Goal: Task Accomplishment & Management: Manage account settings

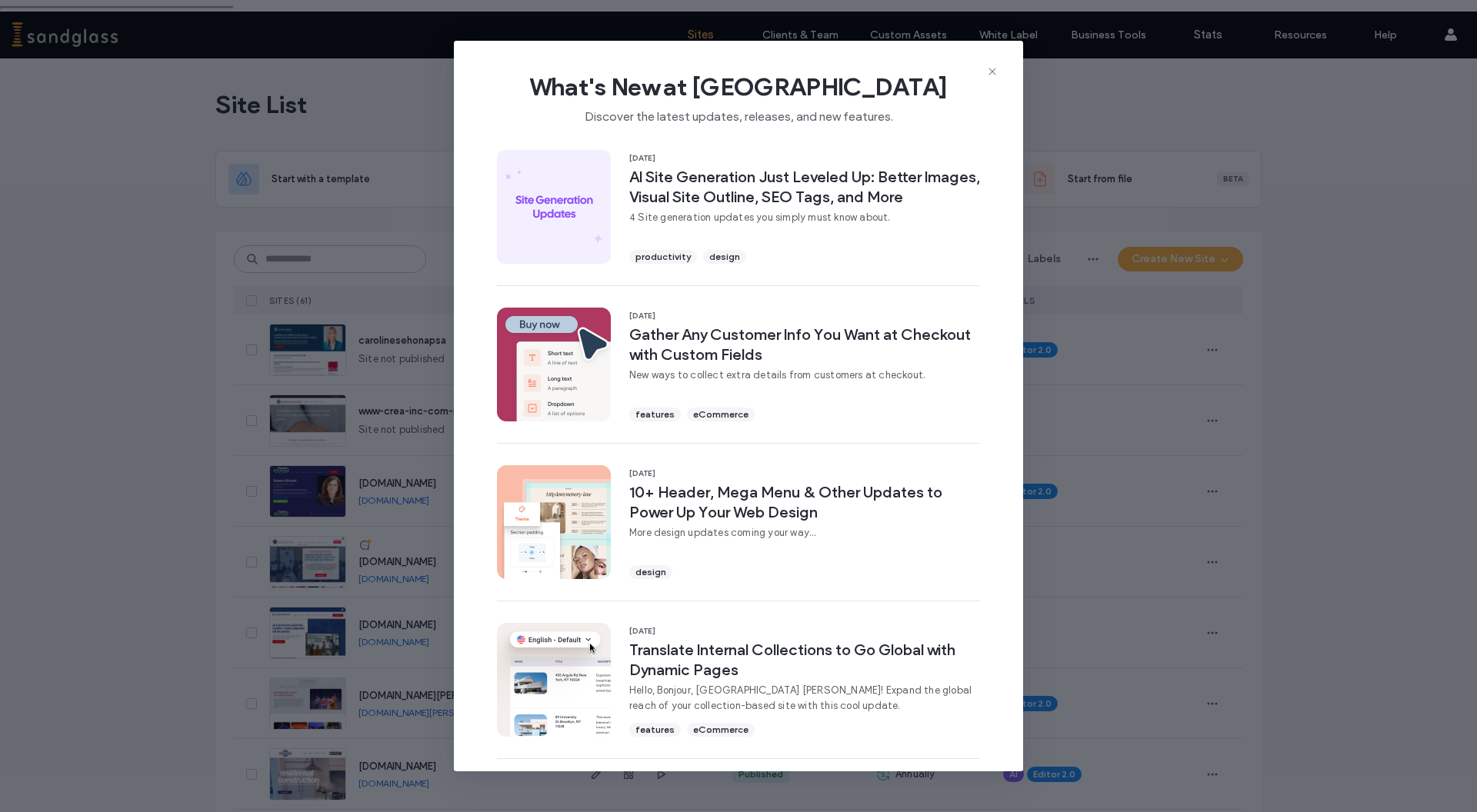
click at [989, 70] on icon at bounding box center [992, 71] width 12 height 12
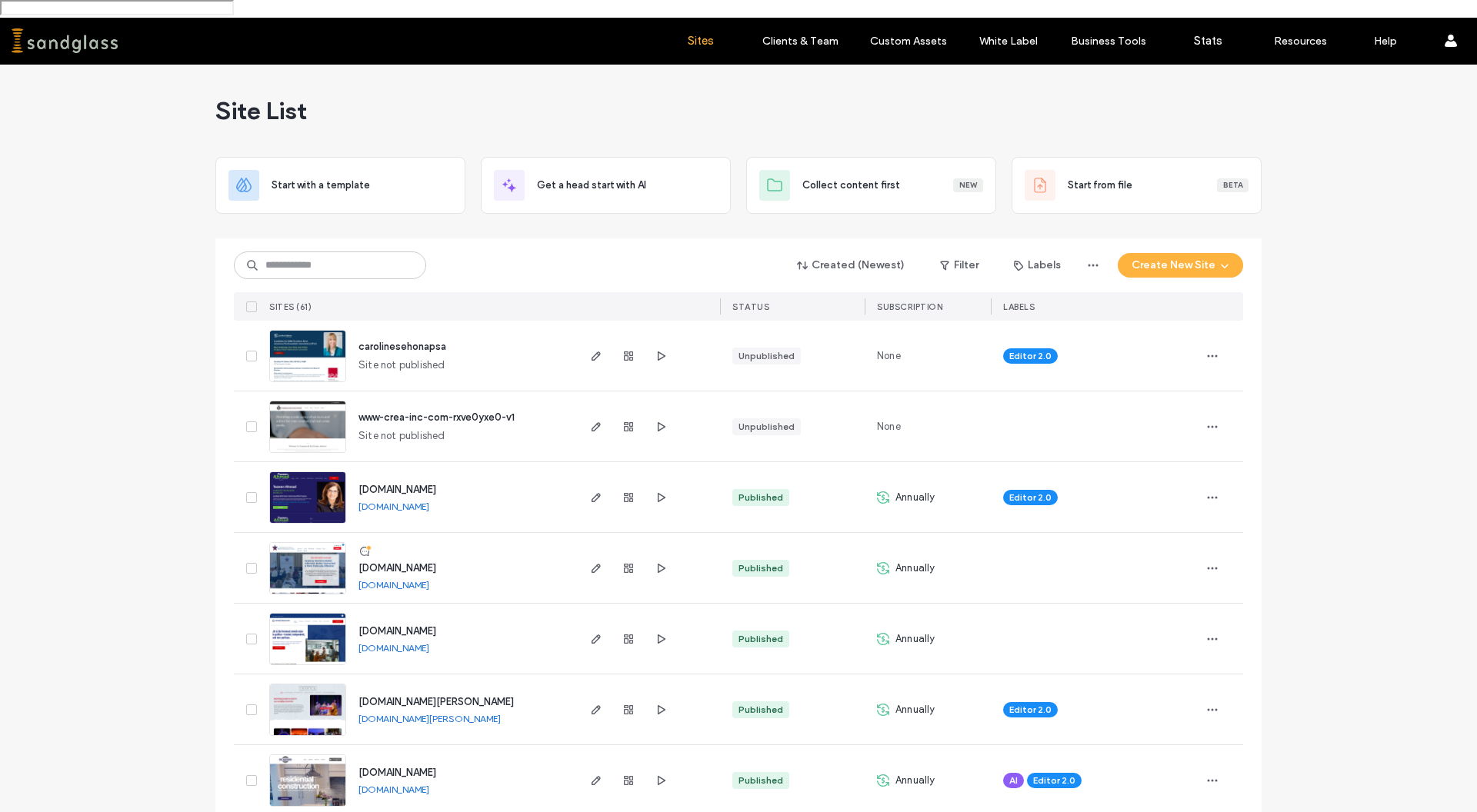
click at [416, 562] on span "[DOMAIN_NAME]" at bounding box center [397, 568] width 78 height 12
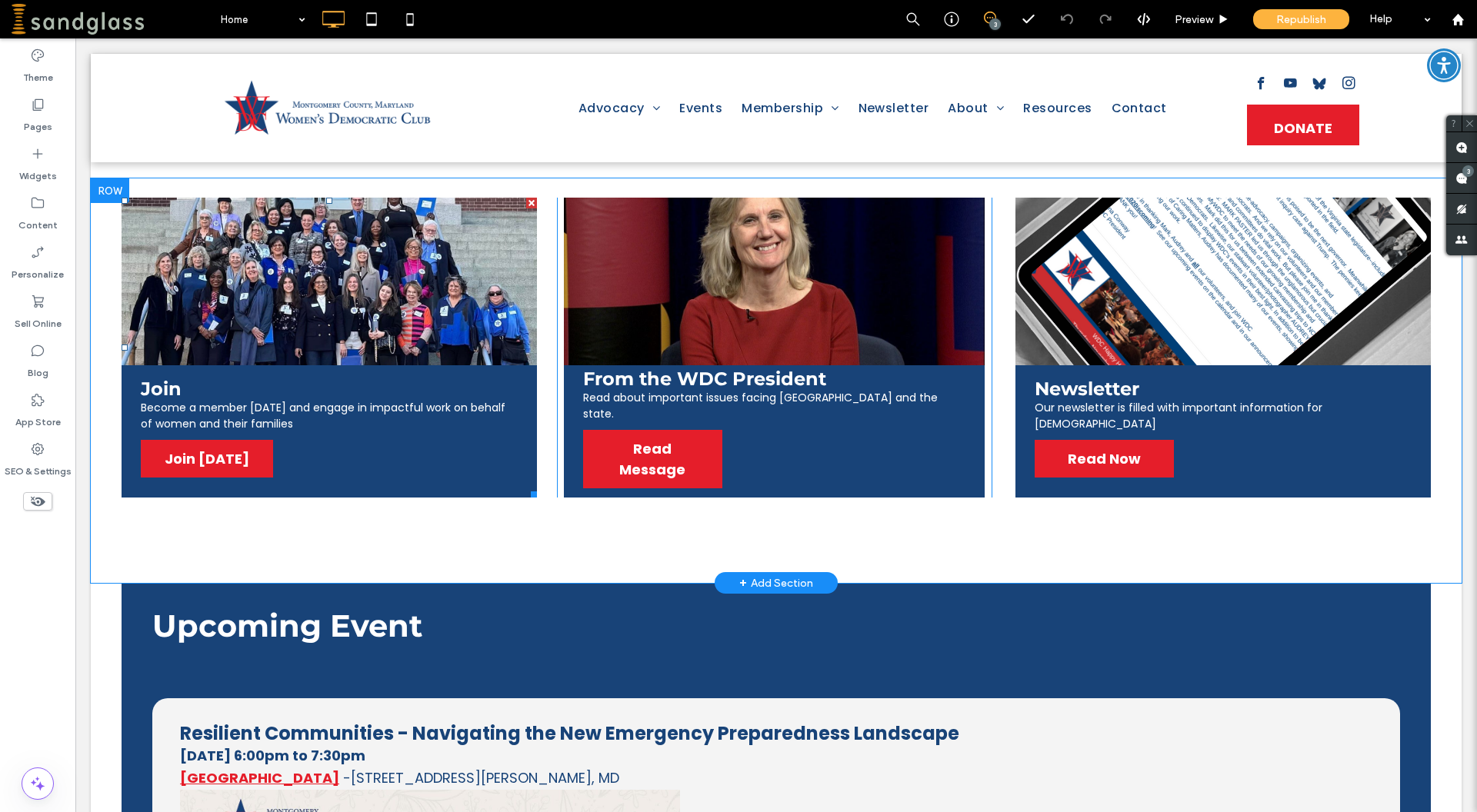
scroll to position [379, 0]
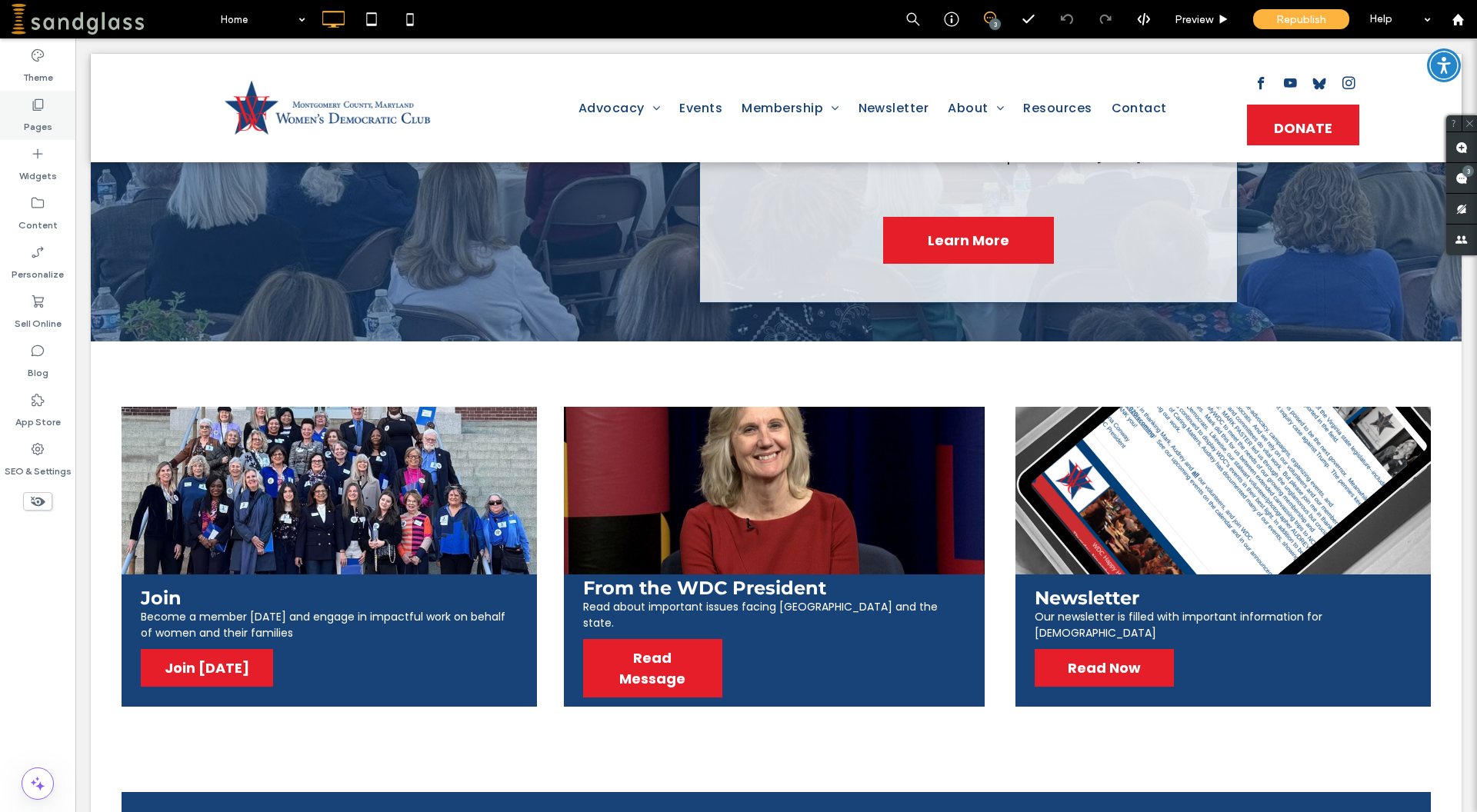
click at [42, 123] on label "Pages" at bounding box center [38, 123] width 28 height 22
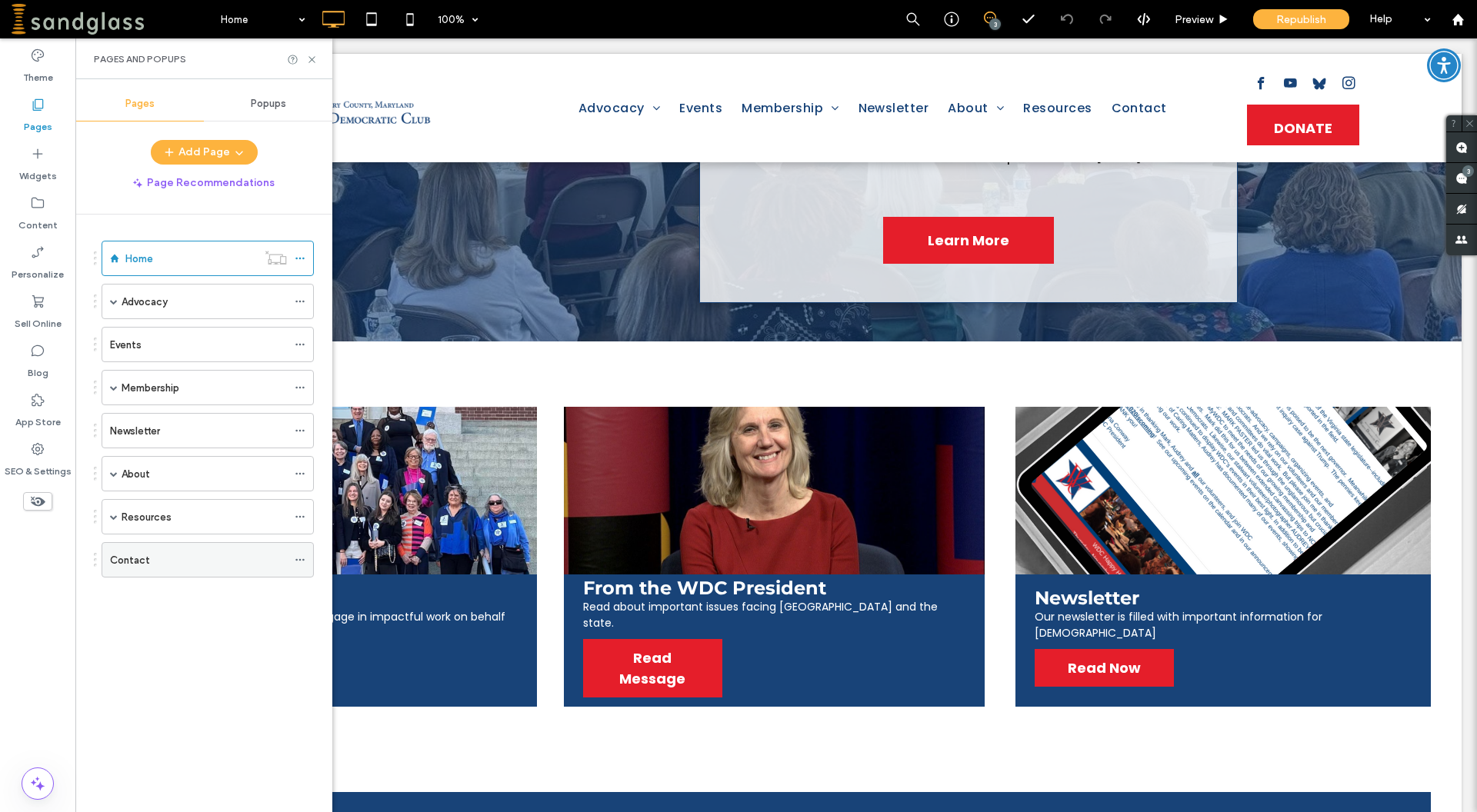
click at [144, 562] on label "Contact" at bounding box center [130, 560] width 40 height 27
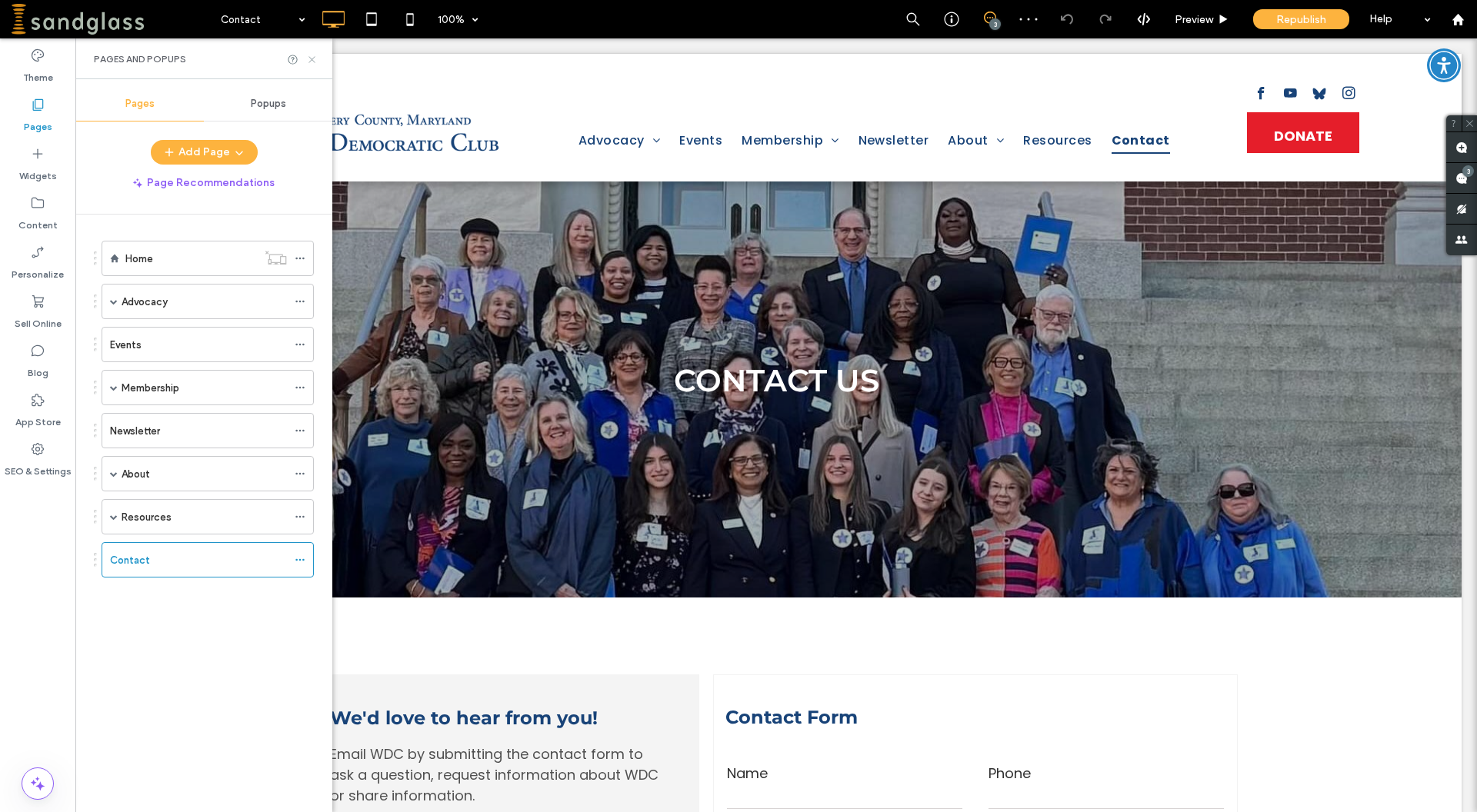
click at [309, 65] on icon at bounding box center [312, 60] width 12 height 12
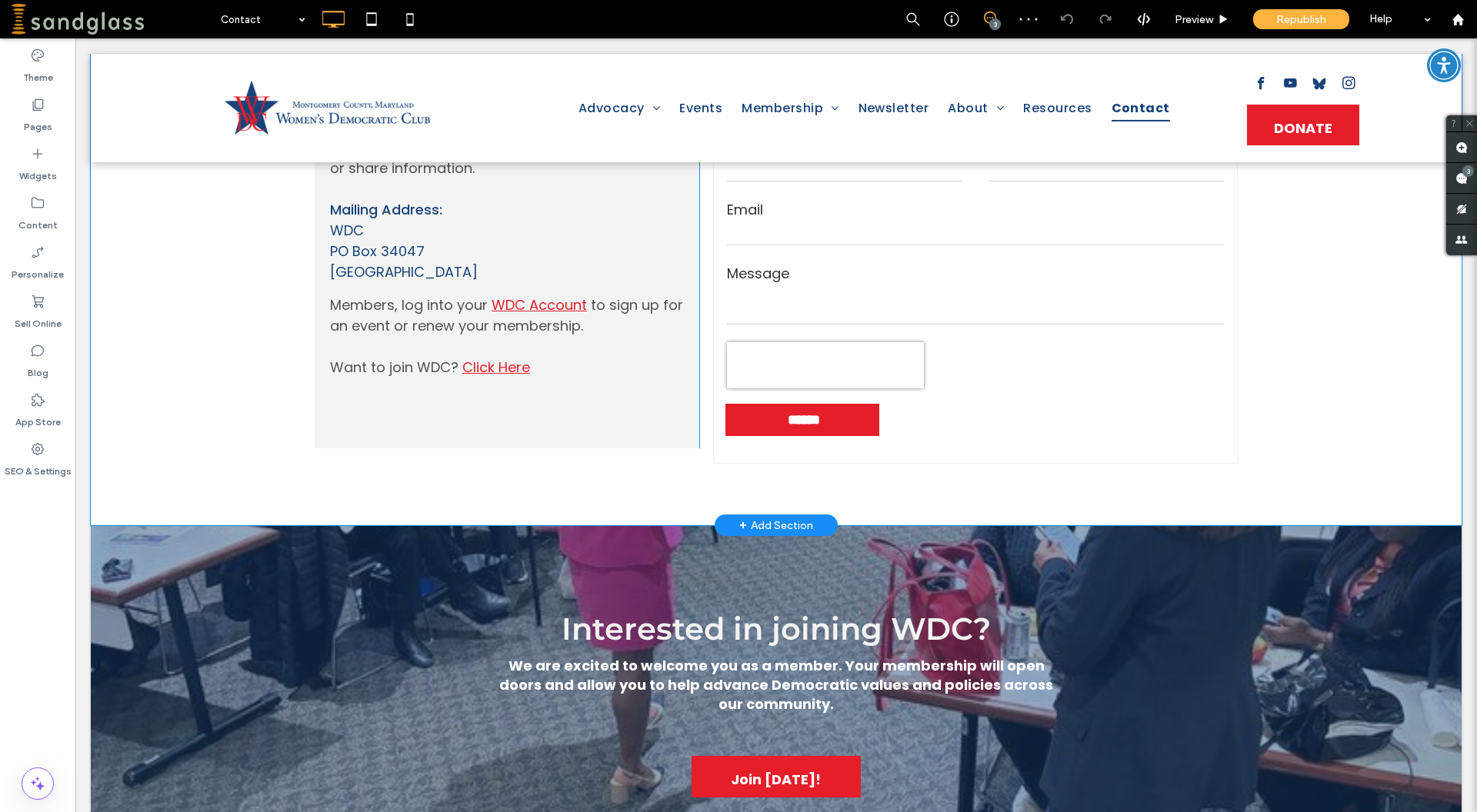
scroll to position [418, 0]
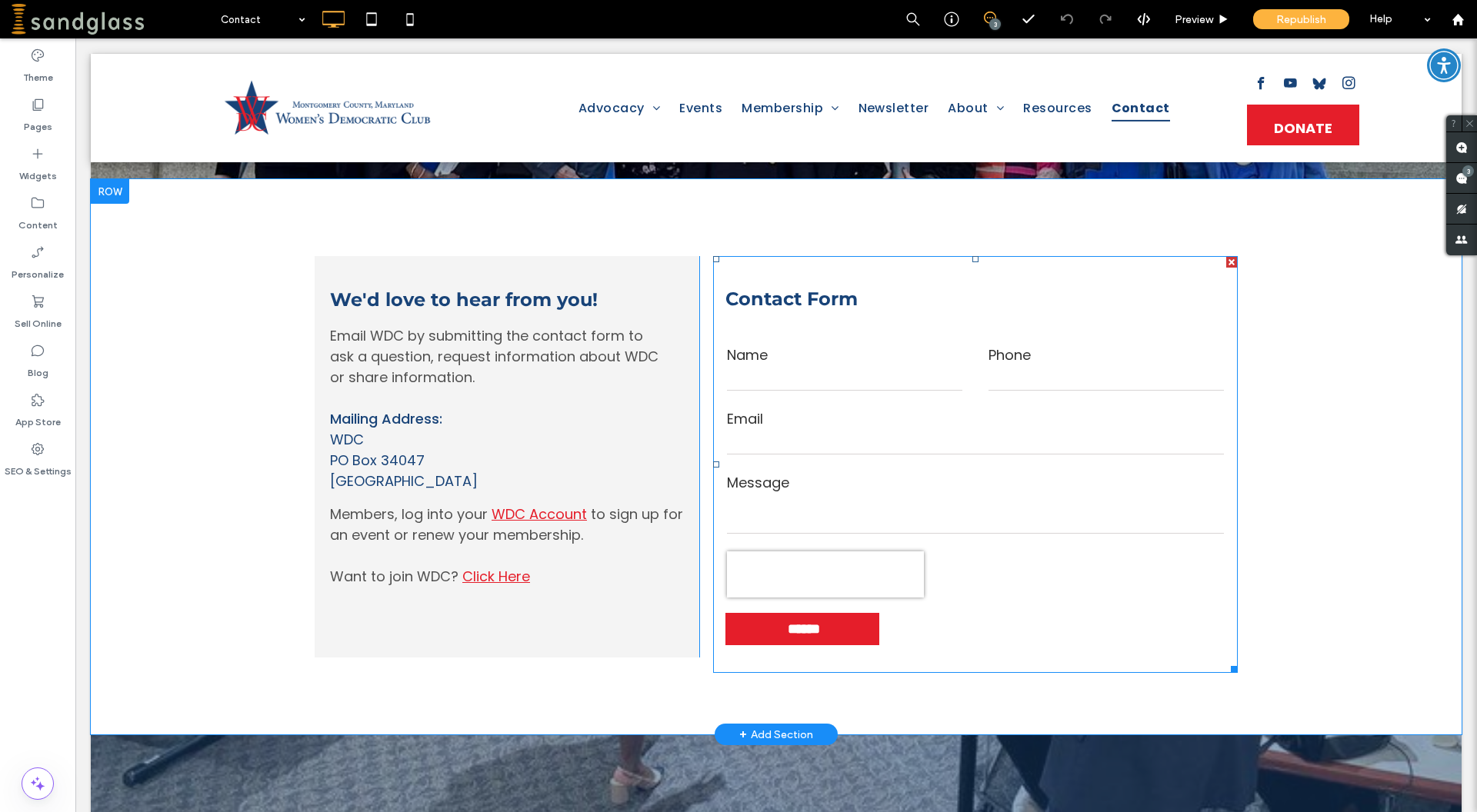
click at [1043, 278] on div "Contact Form Name Phone Email Message ****** Thank you for contacting us. We wi…" at bounding box center [975, 464] width 525 height 417
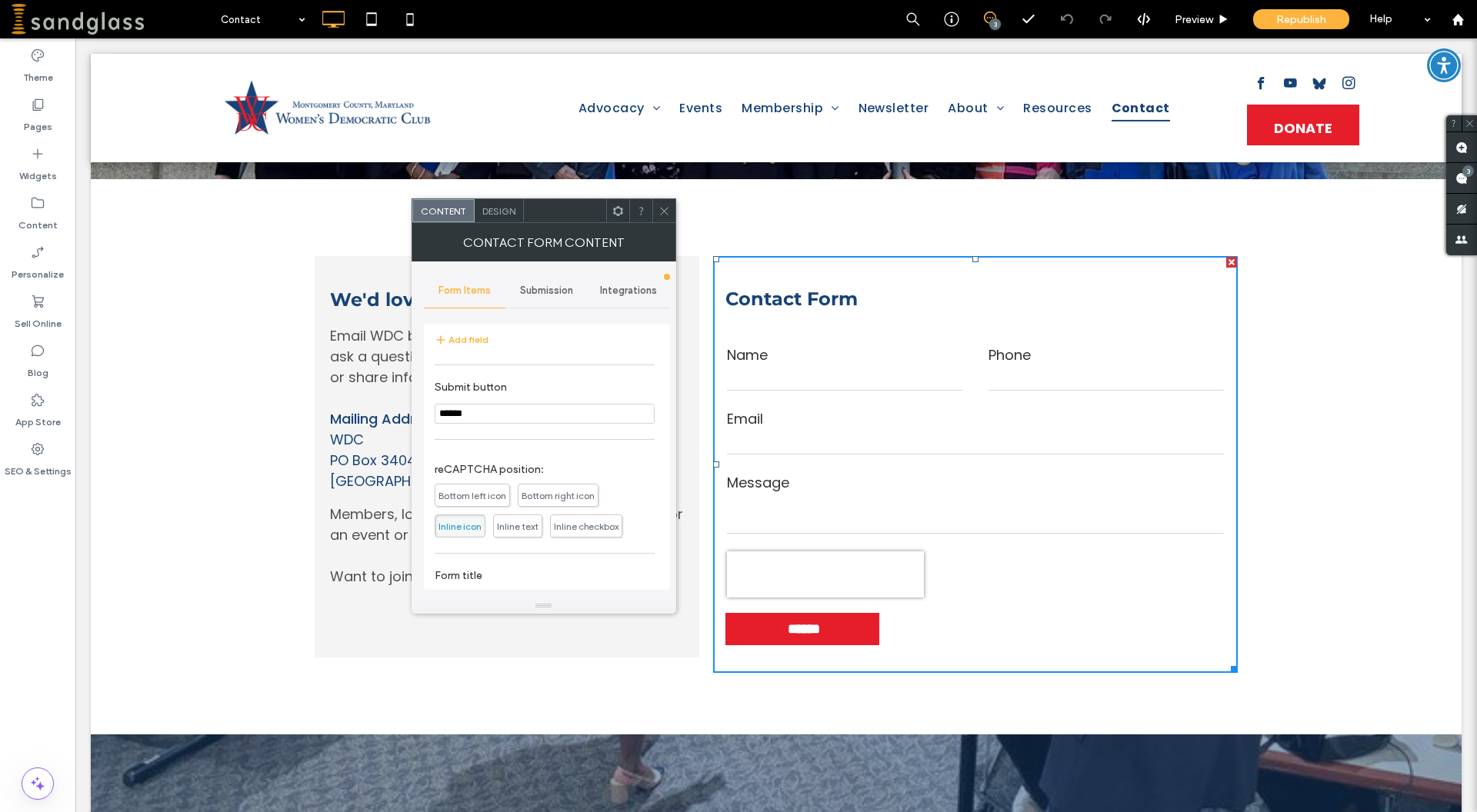
scroll to position [275, 0]
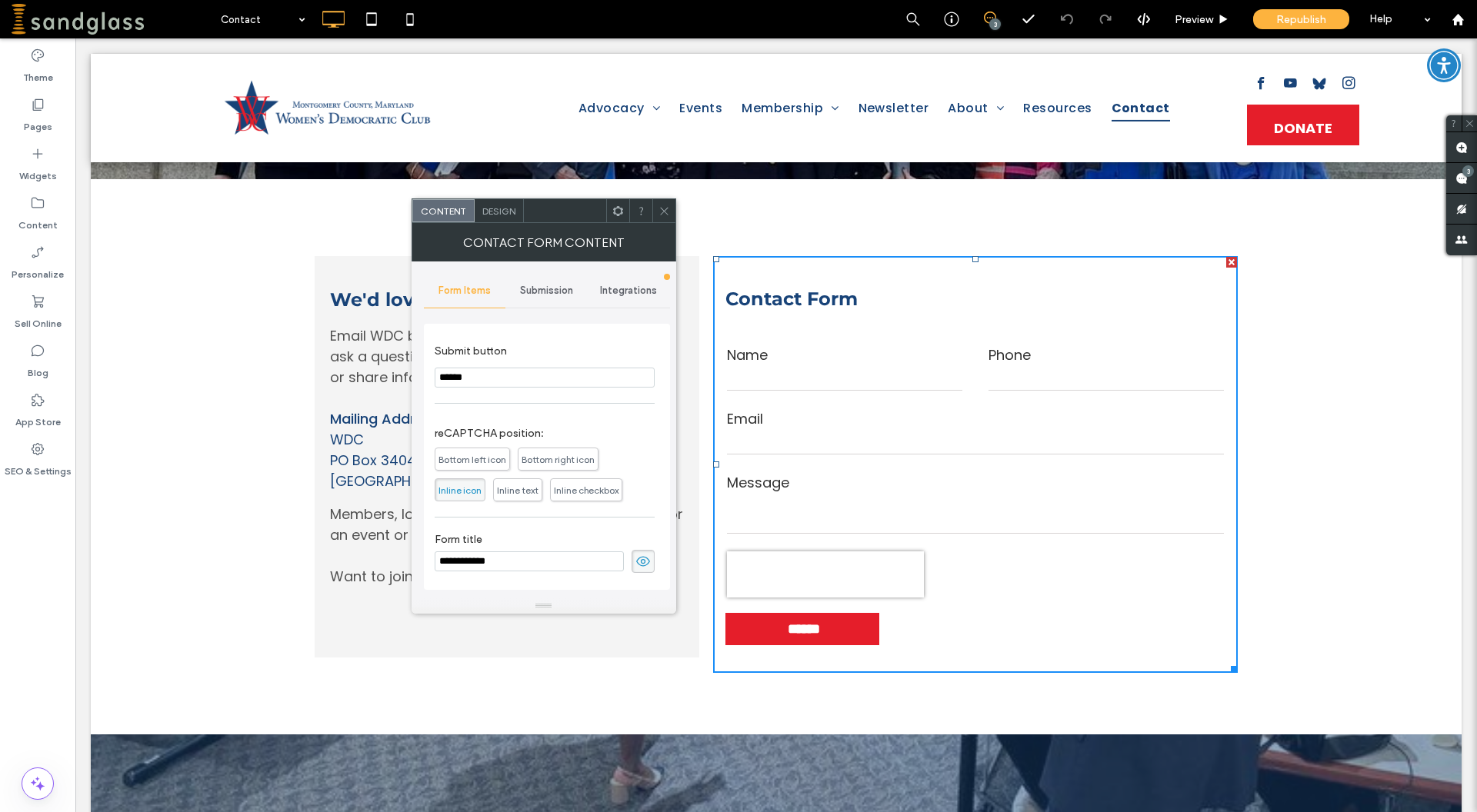
click at [531, 296] on span "Submission" at bounding box center [547, 291] width 53 height 12
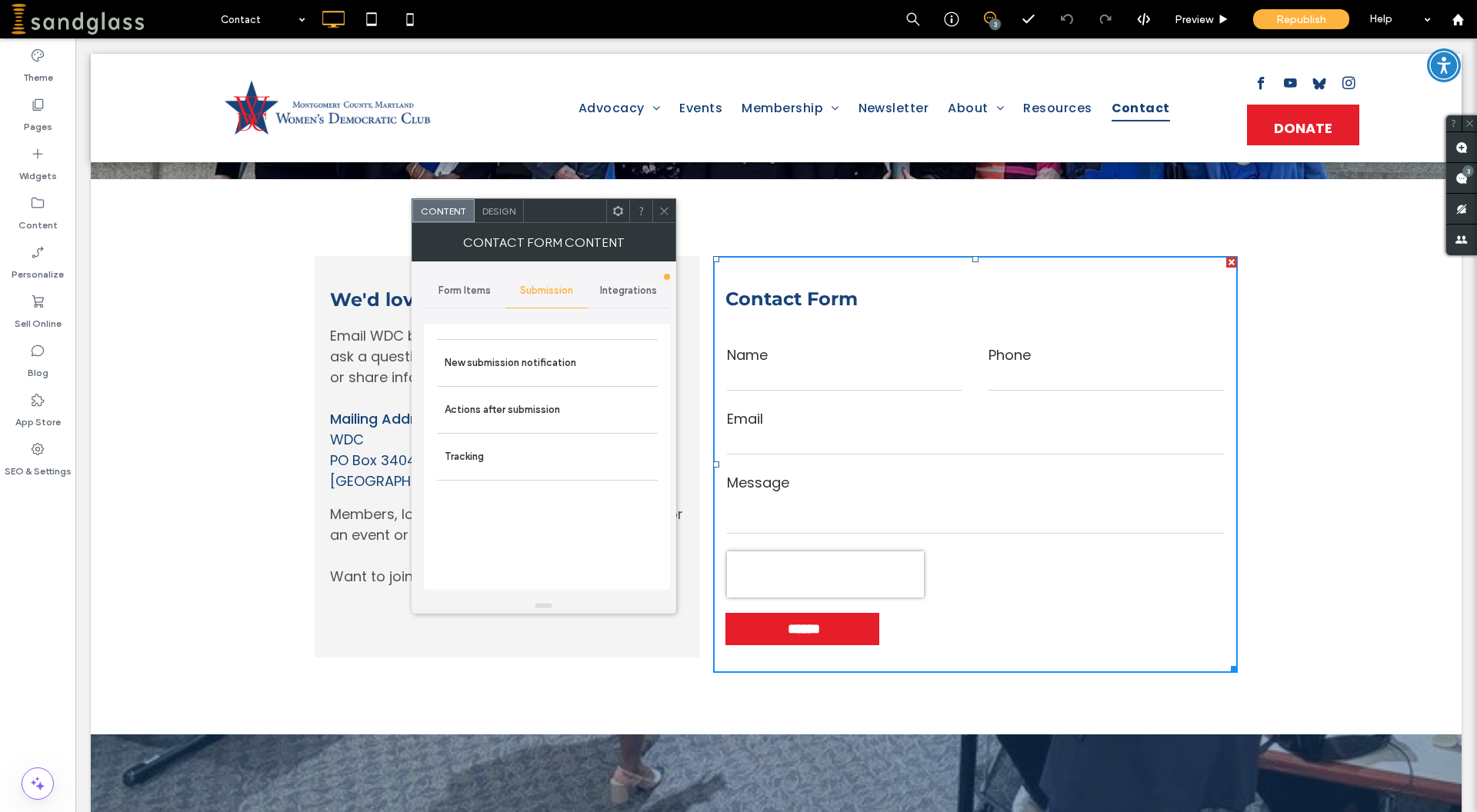
click at [610, 289] on span "Integrations" at bounding box center [628, 291] width 57 height 12
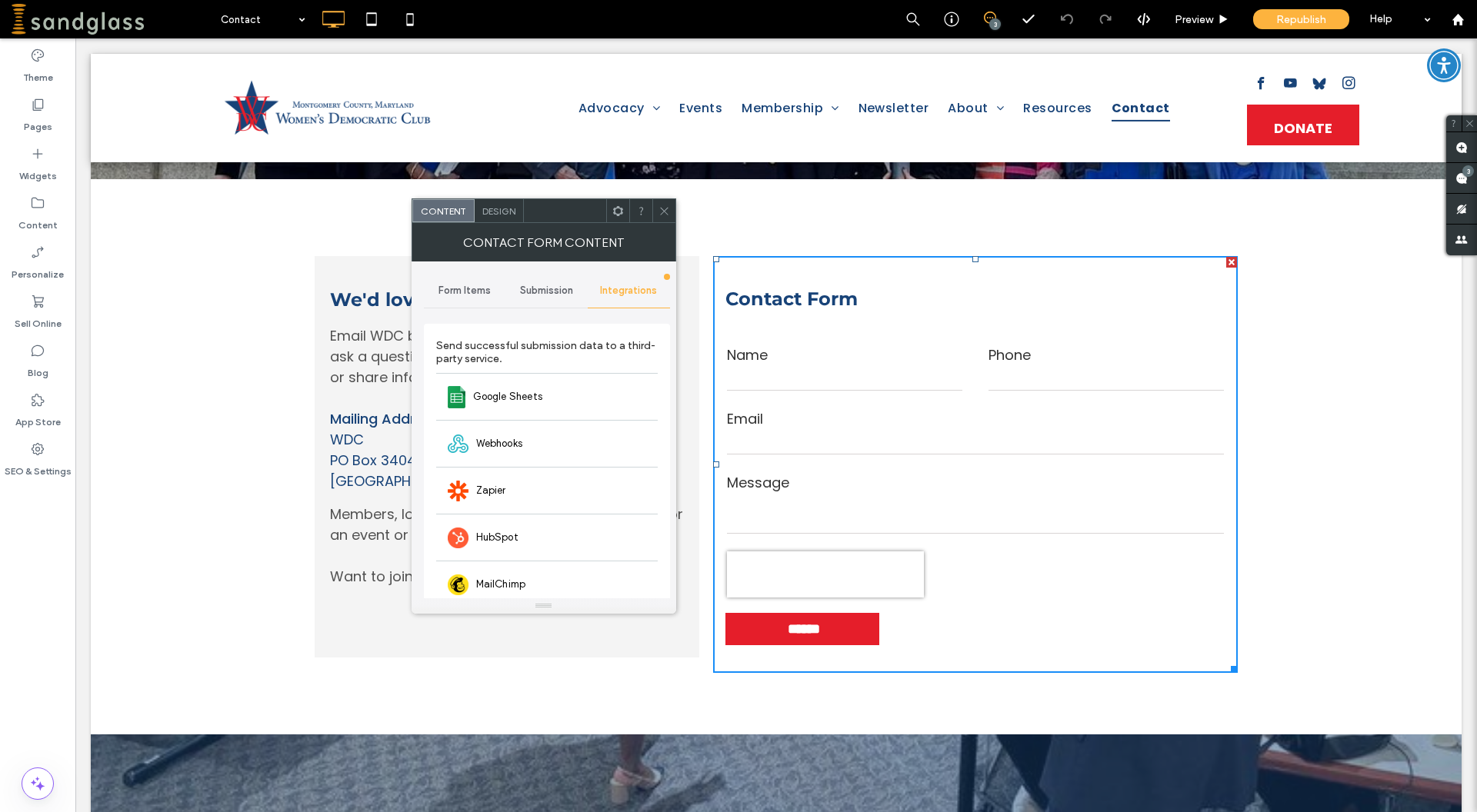
click at [552, 295] on span "Submission" at bounding box center [547, 291] width 53 height 12
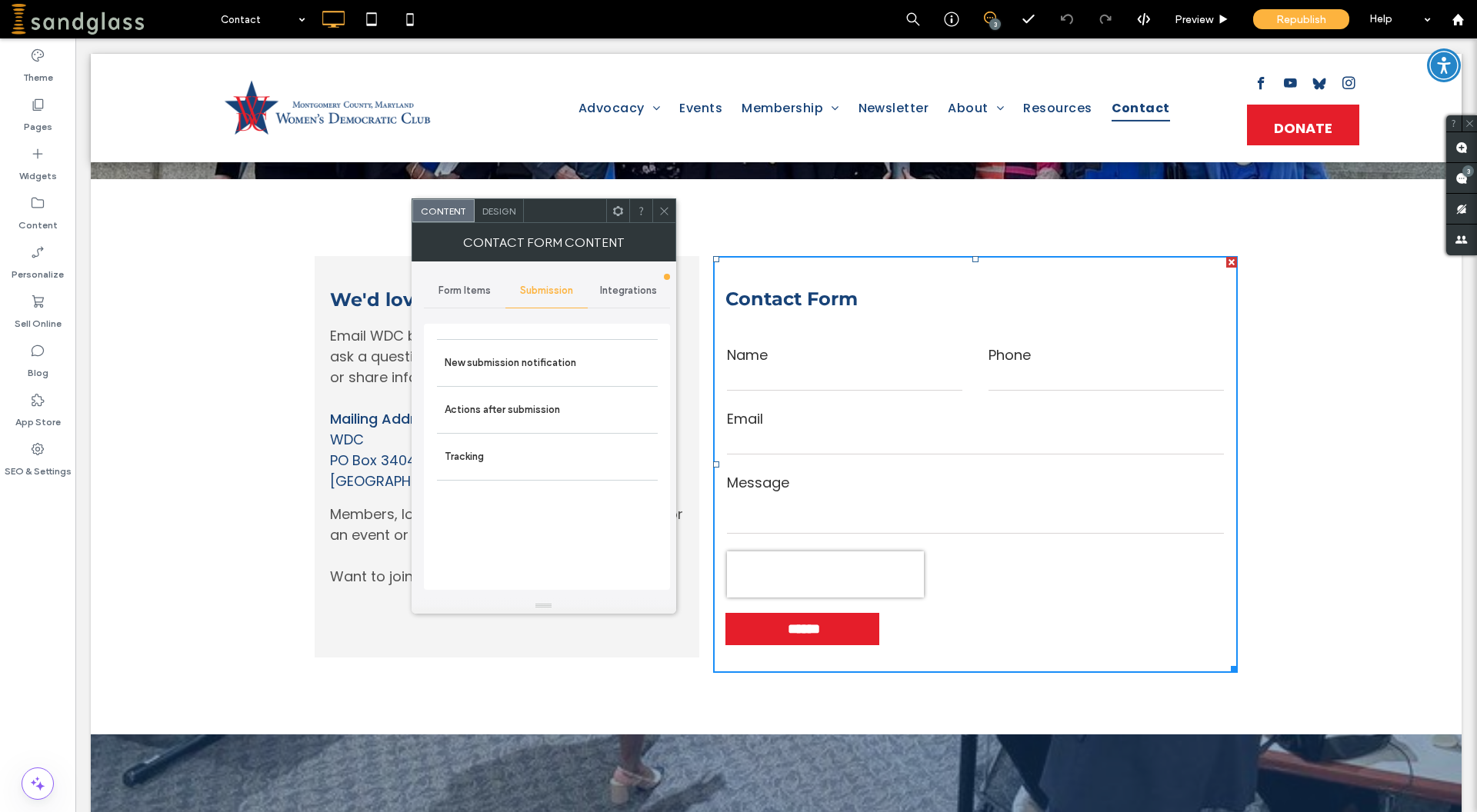
click at [459, 297] on div "Form Items" at bounding box center [464, 291] width 82 height 34
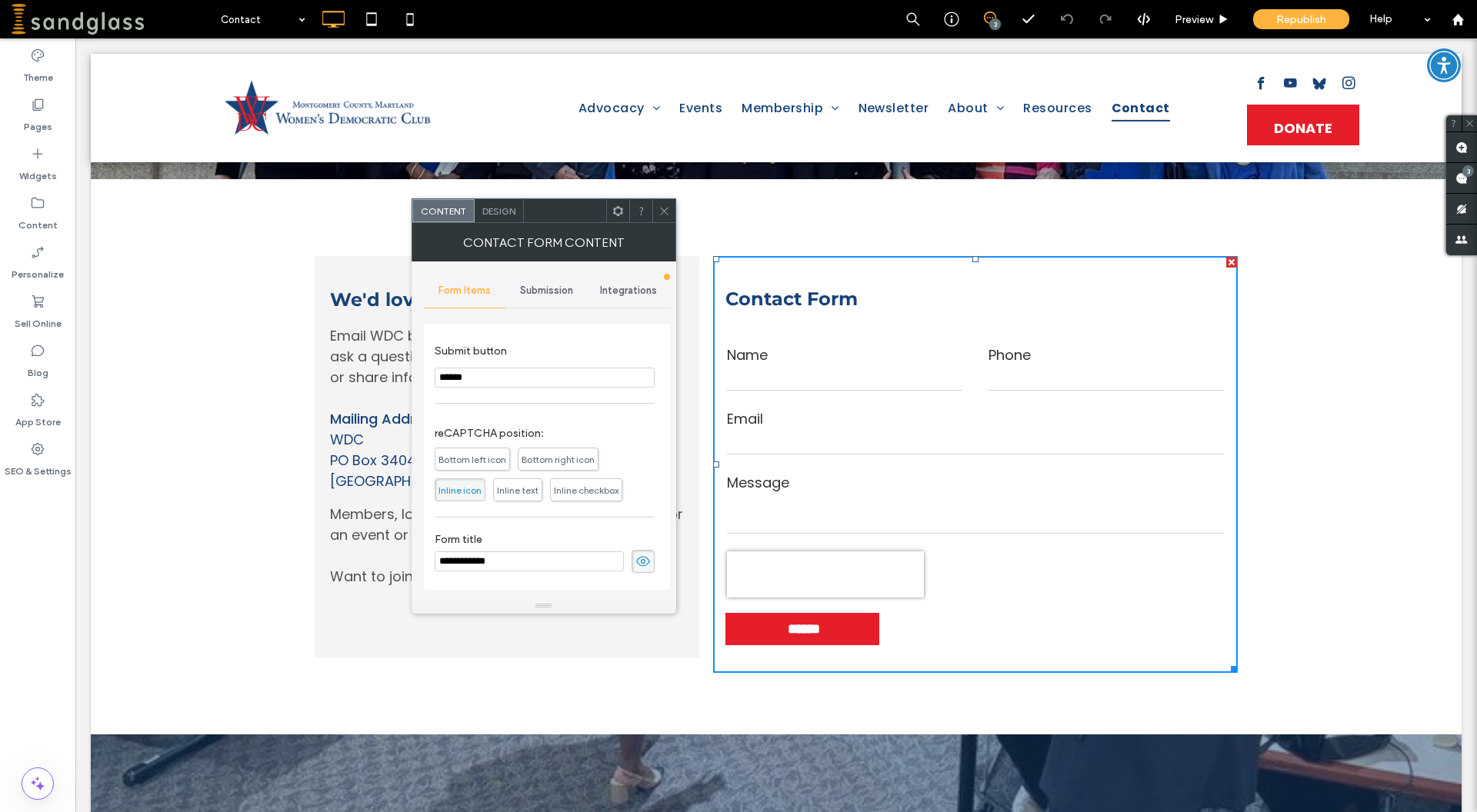
click at [504, 212] on span "Design" at bounding box center [499, 211] width 33 height 12
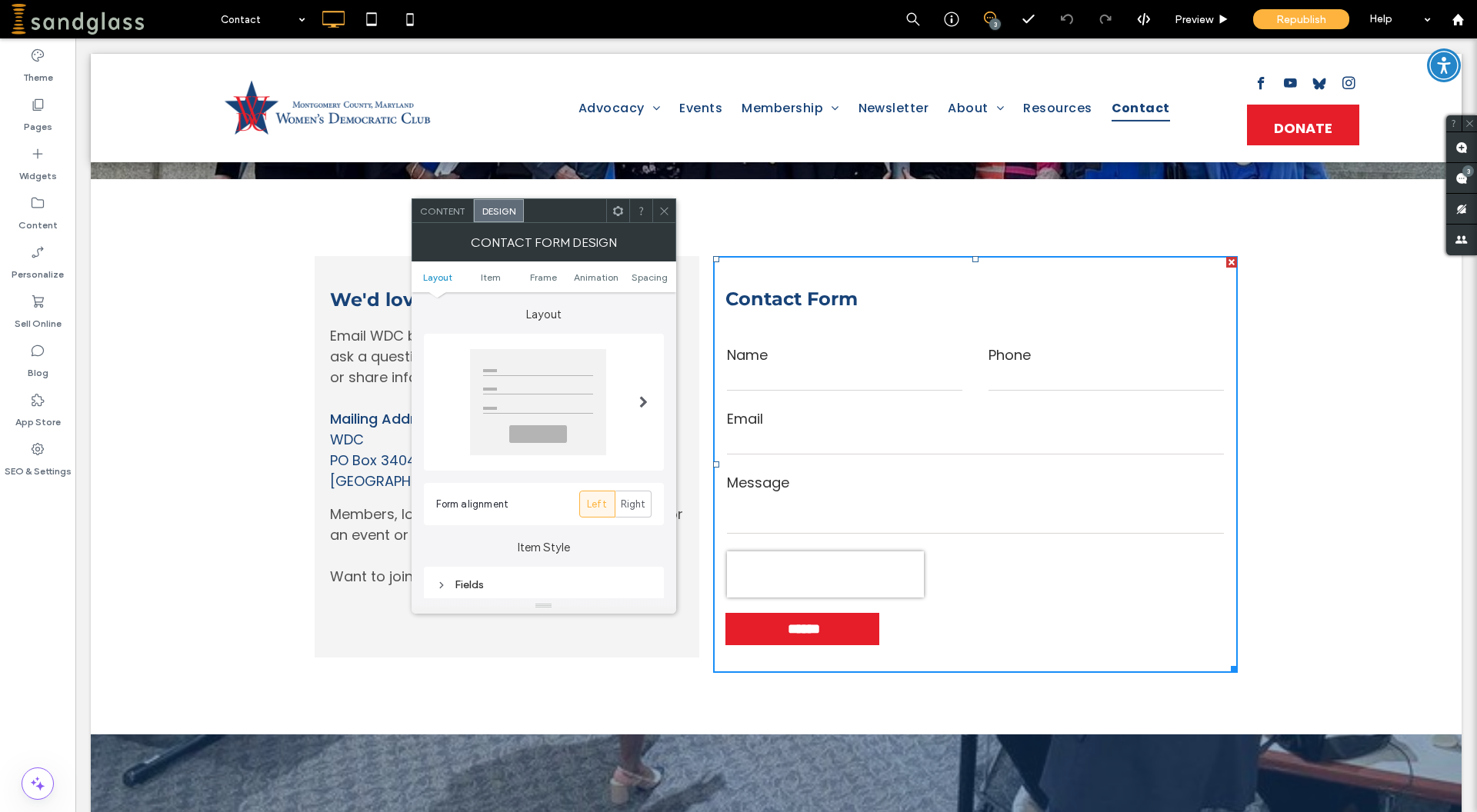
click at [669, 213] on icon at bounding box center [665, 211] width 12 height 12
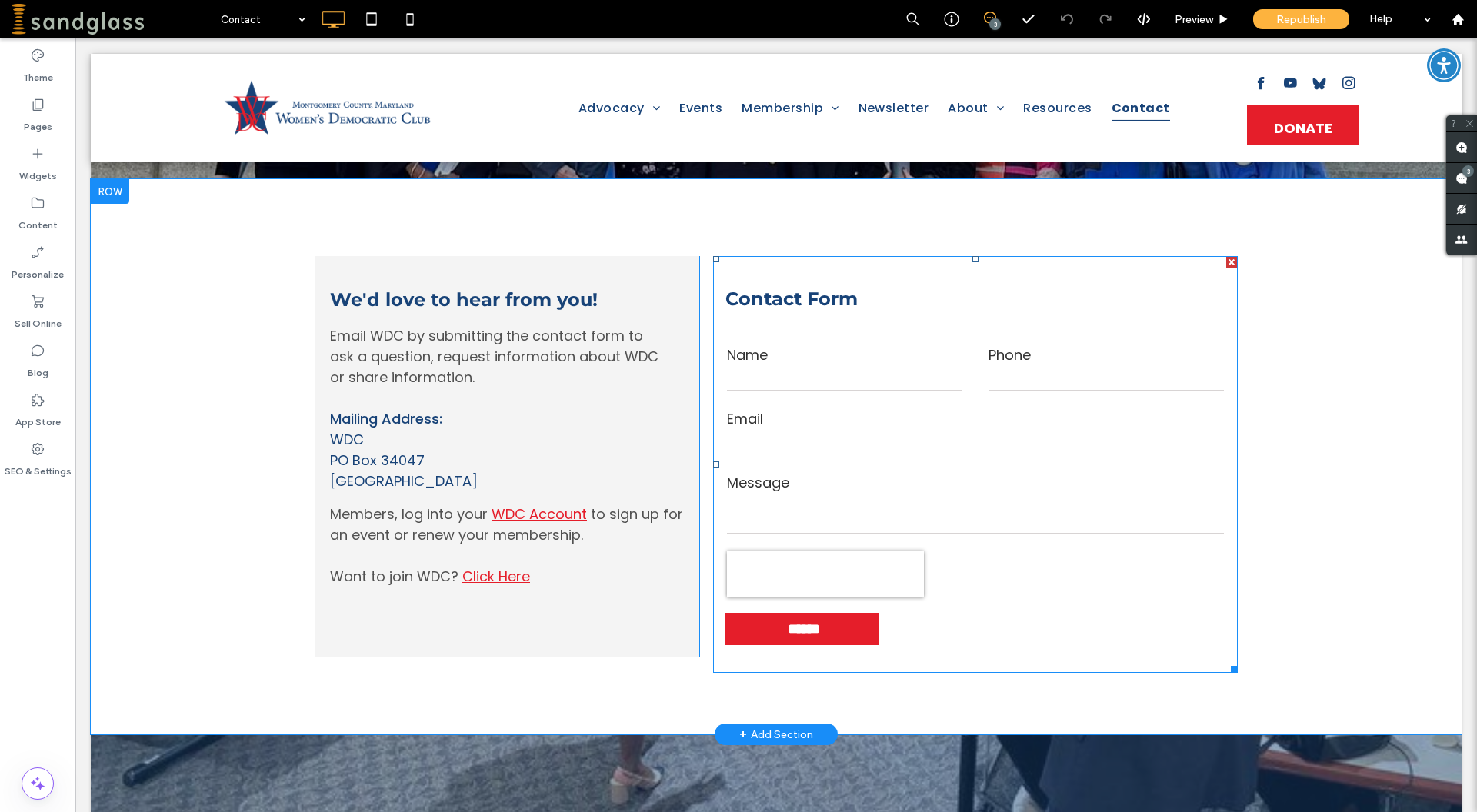
click at [851, 374] on input "text" at bounding box center [844, 379] width 235 height 23
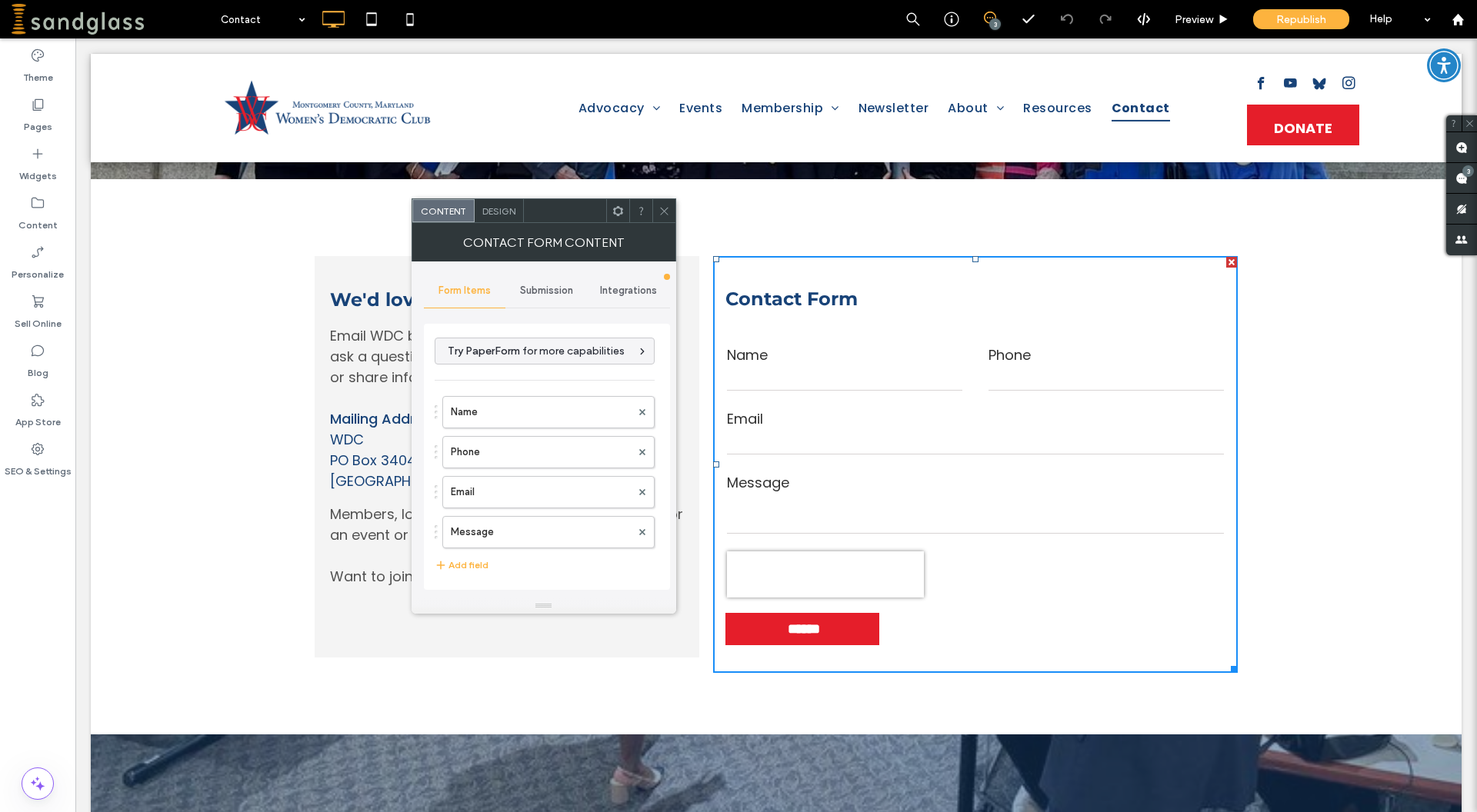
click at [567, 288] on span "Submission" at bounding box center [547, 291] width 53 height 12
click at [483, 452] on label "Tracking" at bounding box center [547, 457] width 205 height 31
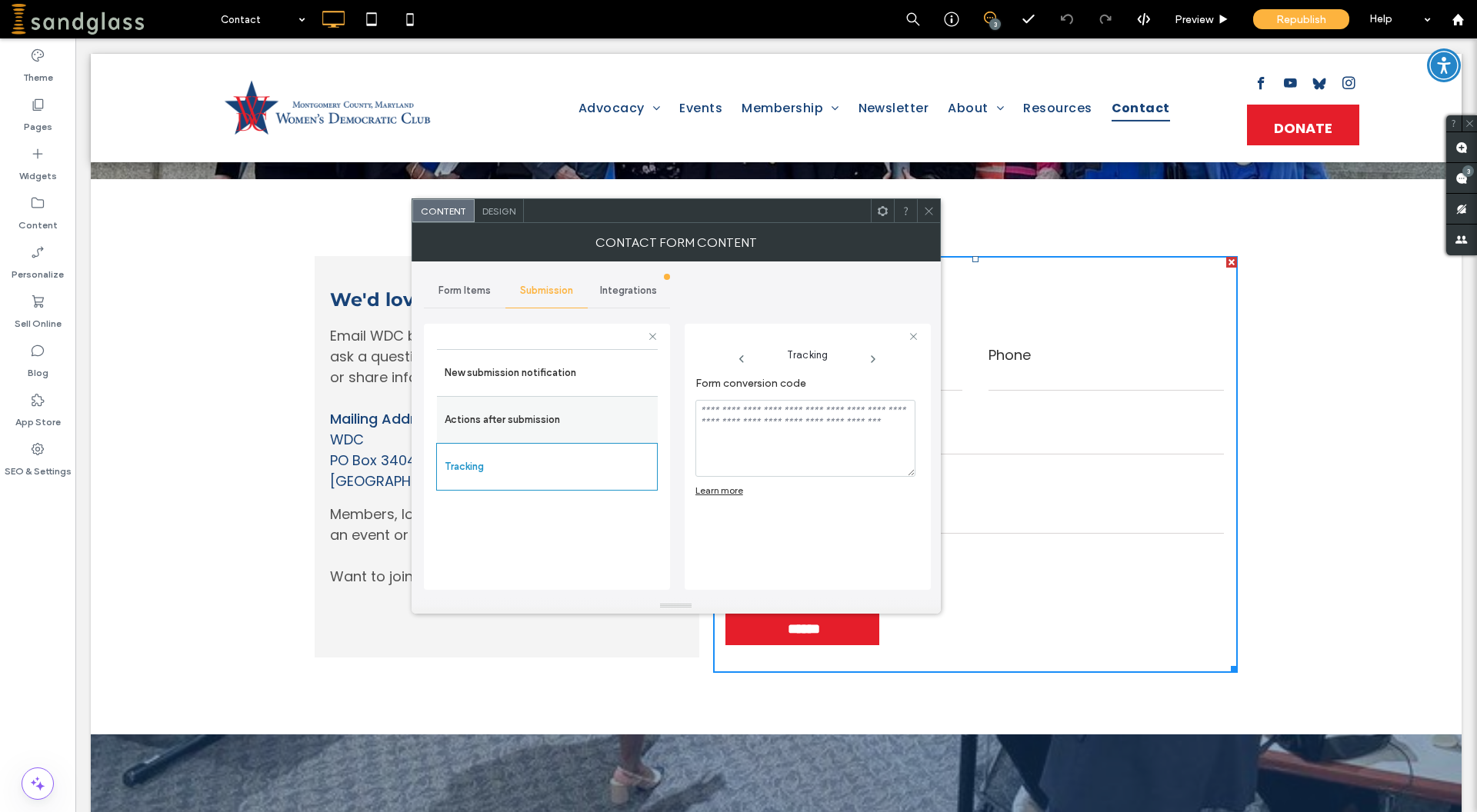
click at [506, 426] on label "Actions after submission" at bounding box center [547, 419] width 205 height 31
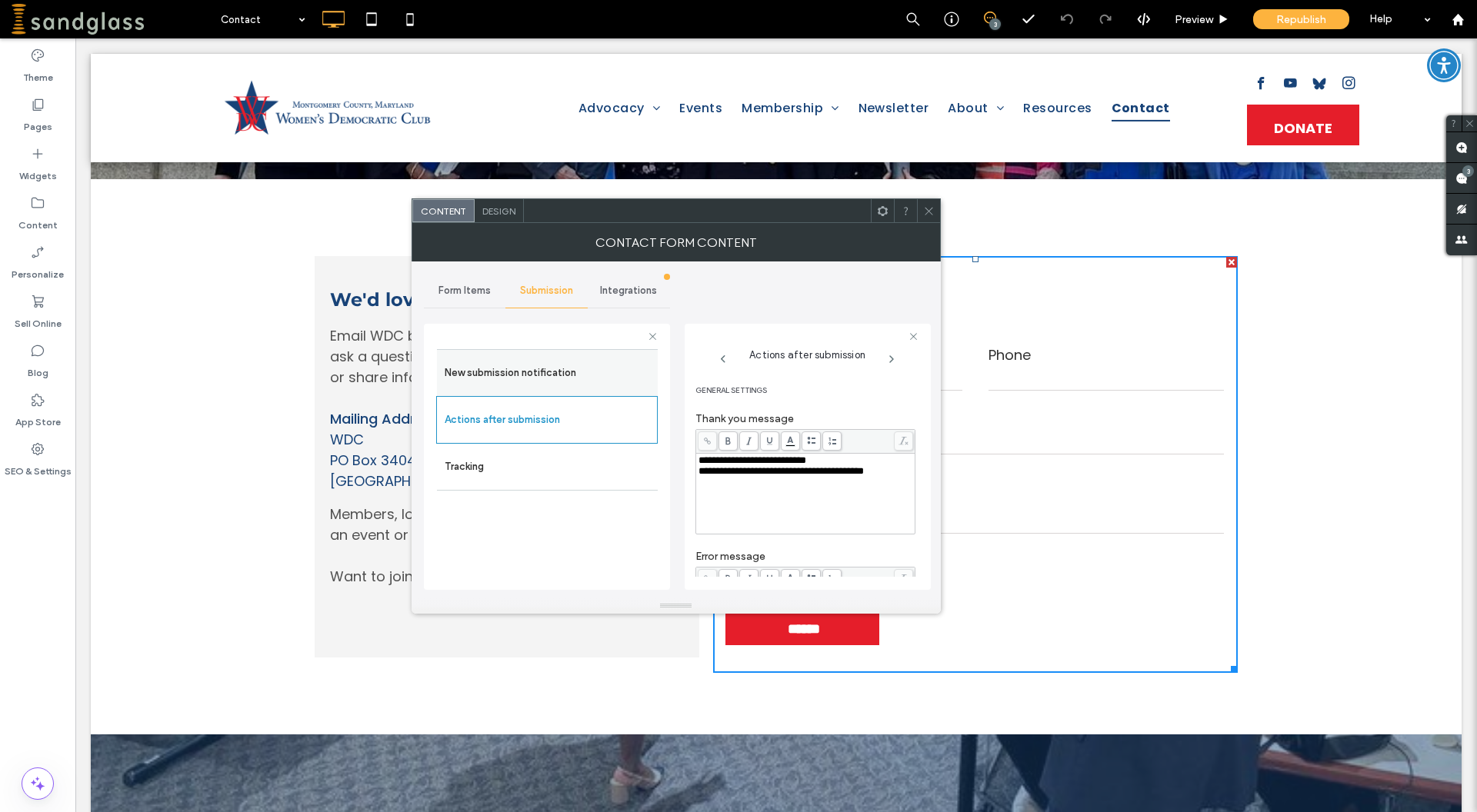
click at [535, 378] on label "New submission notification" at bounding box center [547, 373] width 205 height 31
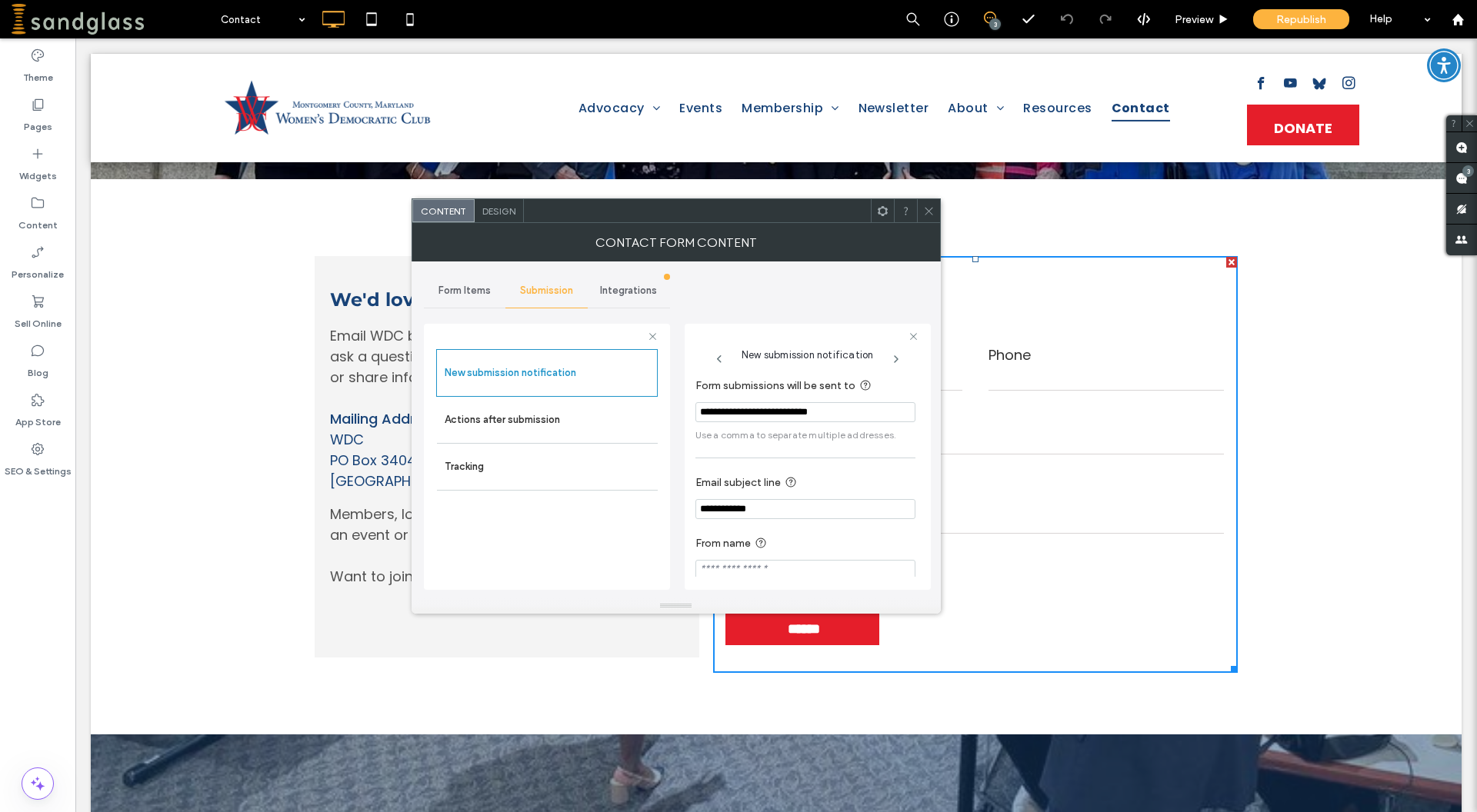
click at [623, 287] on span "Integrations" at bounding box center [628, 291] width 57 height 12
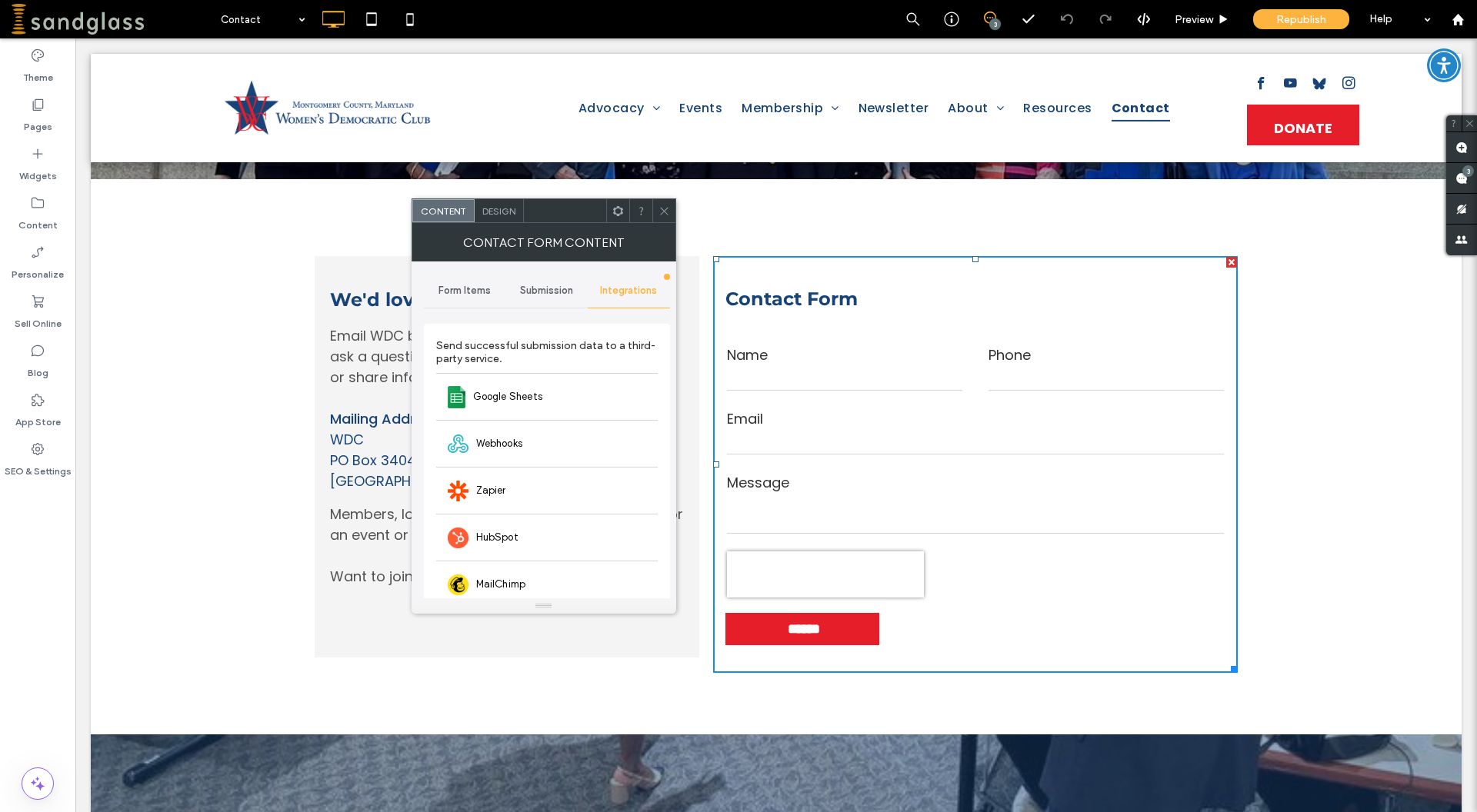
click at [483, 290] on span "Form Items" at bounding box center [464, 291] width 52 height 12
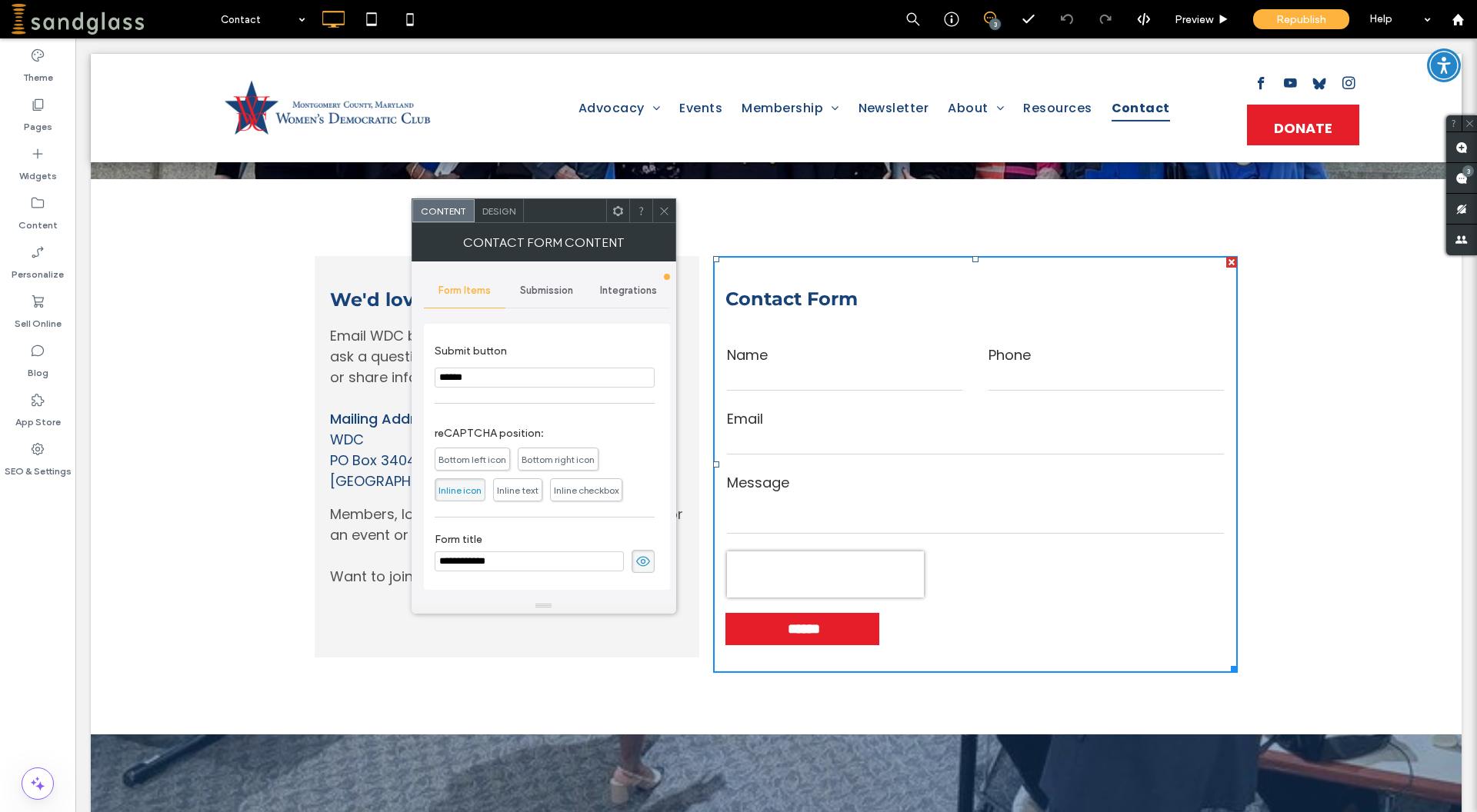
scroll to position [0, 0]
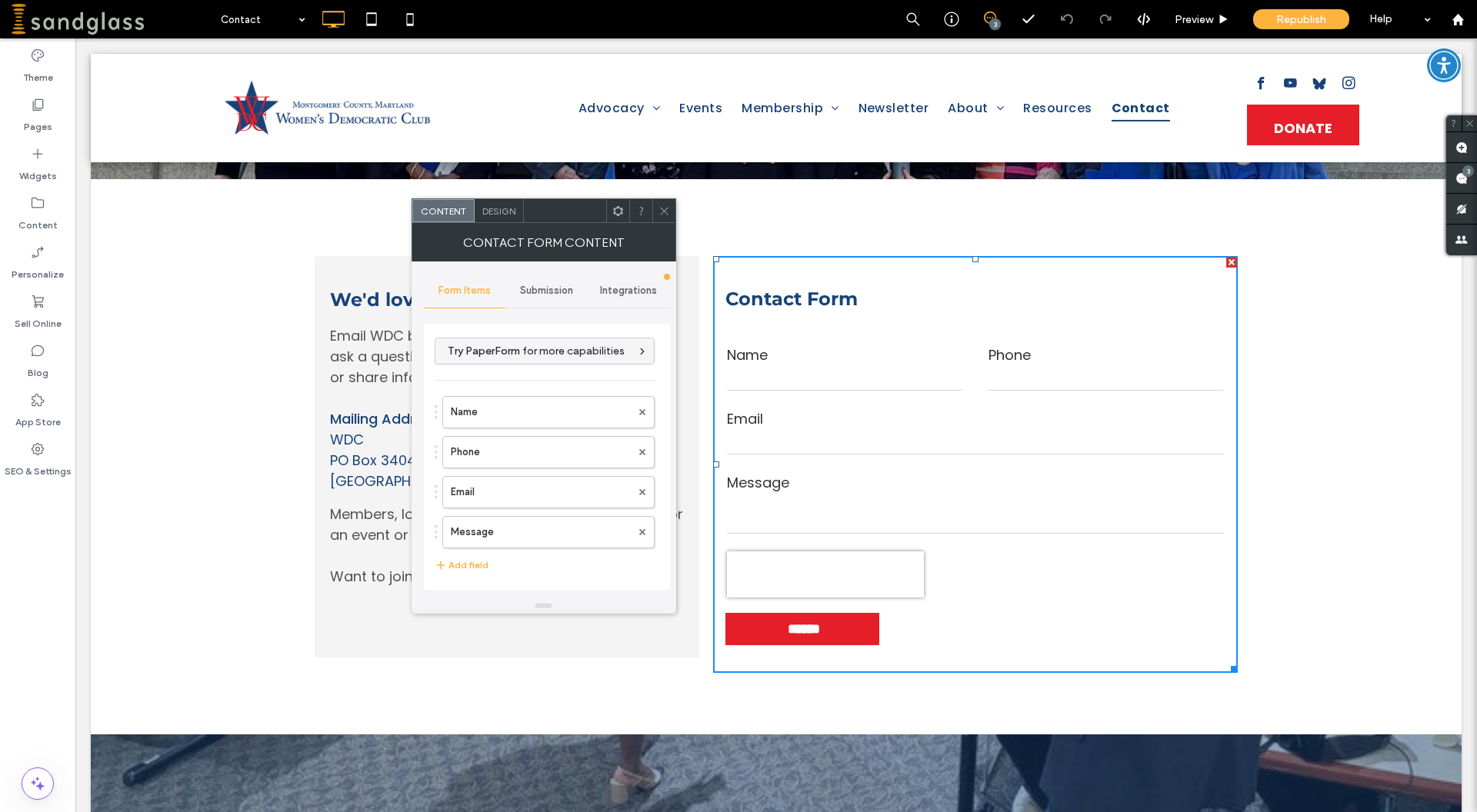
click at [663, 206] on icon at bounding box center [665, 211] width 12 height 12
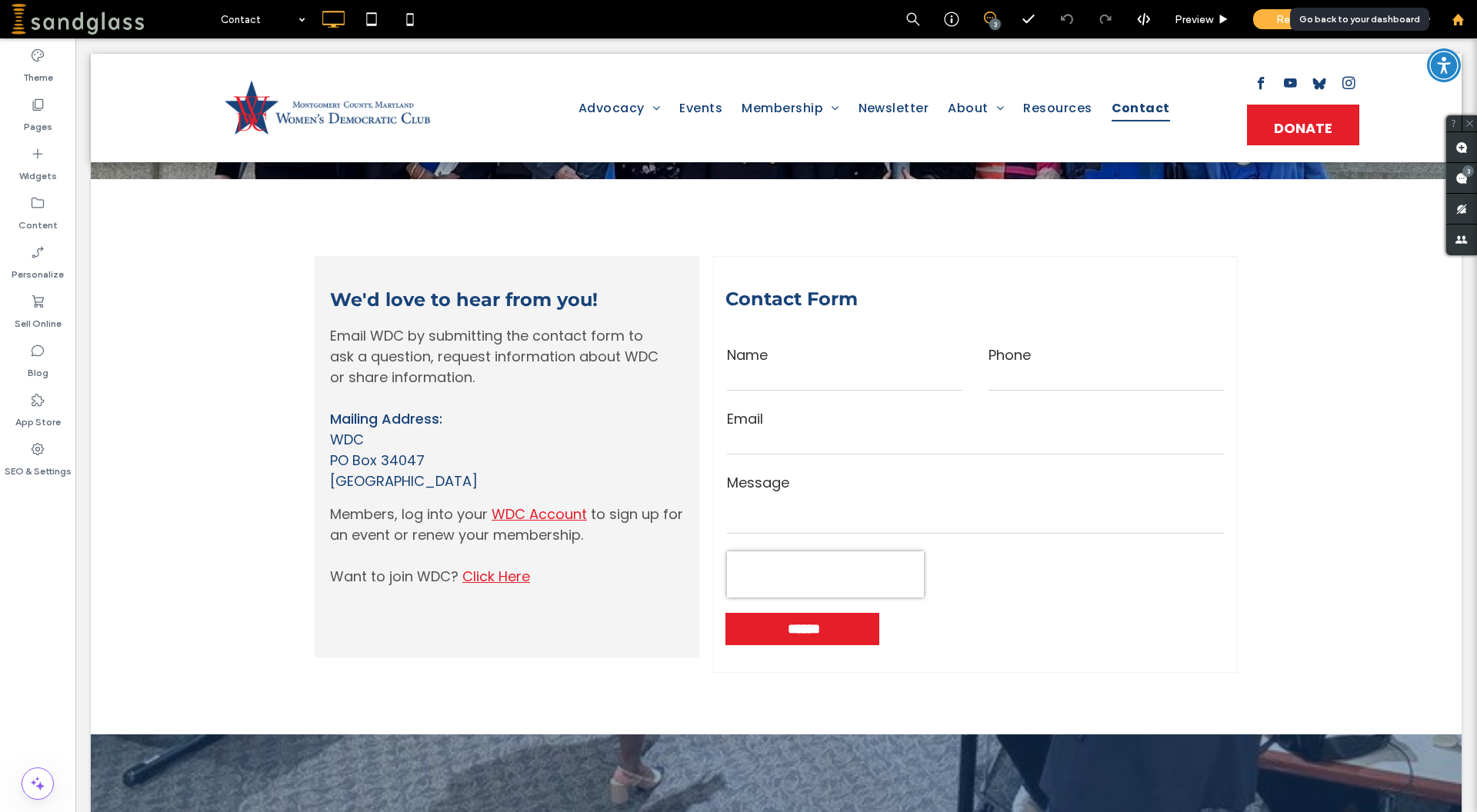
click at [1450, 17] on div at bounding box center [1457, 20] width 37 height 13
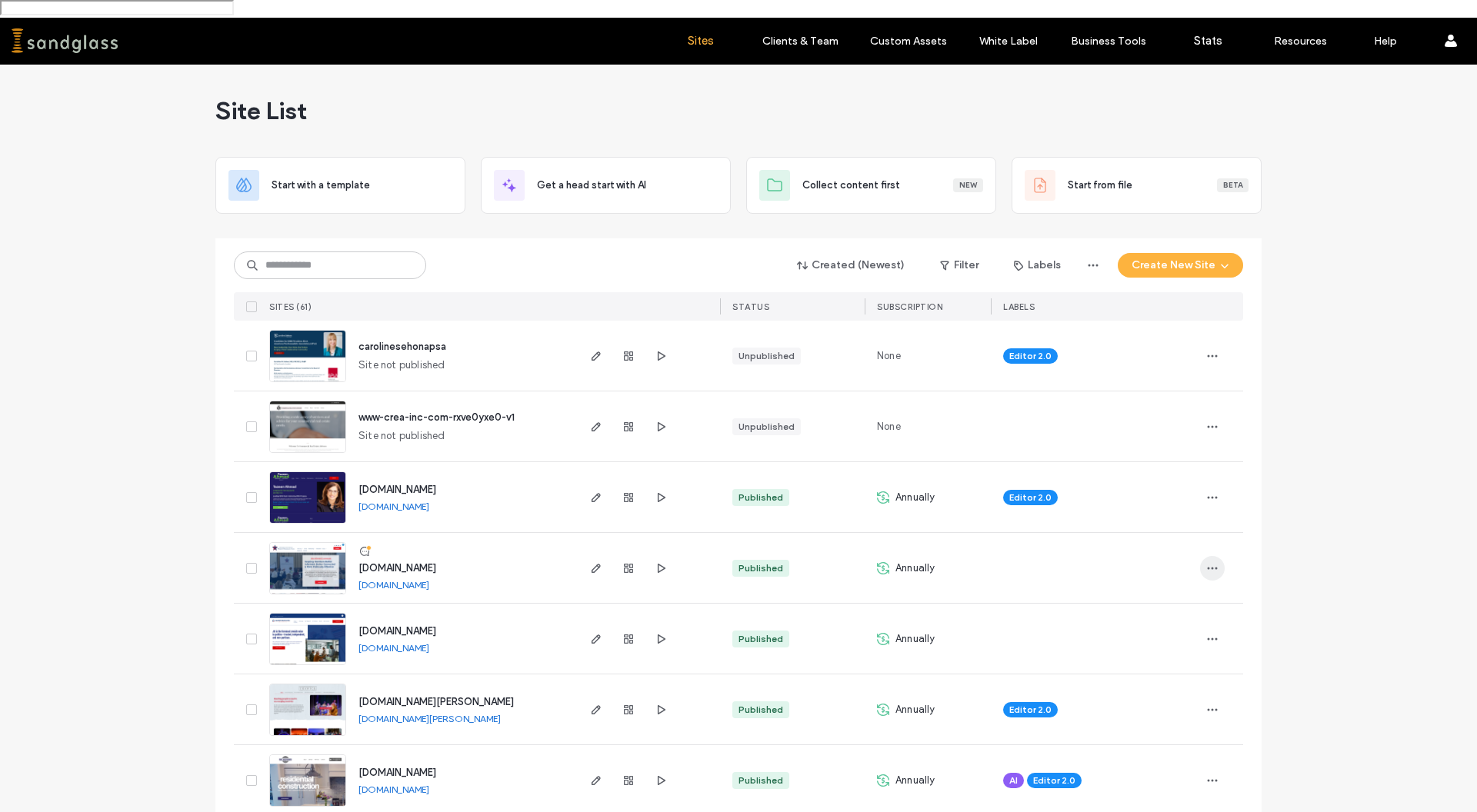
click at [1200, 555] on span "button" at bounding box center [1213, 568] width 25 height 25
click at [1154, 740] on span "Site Dashboard" at bounding box center [1146, 736] width 74 height 16
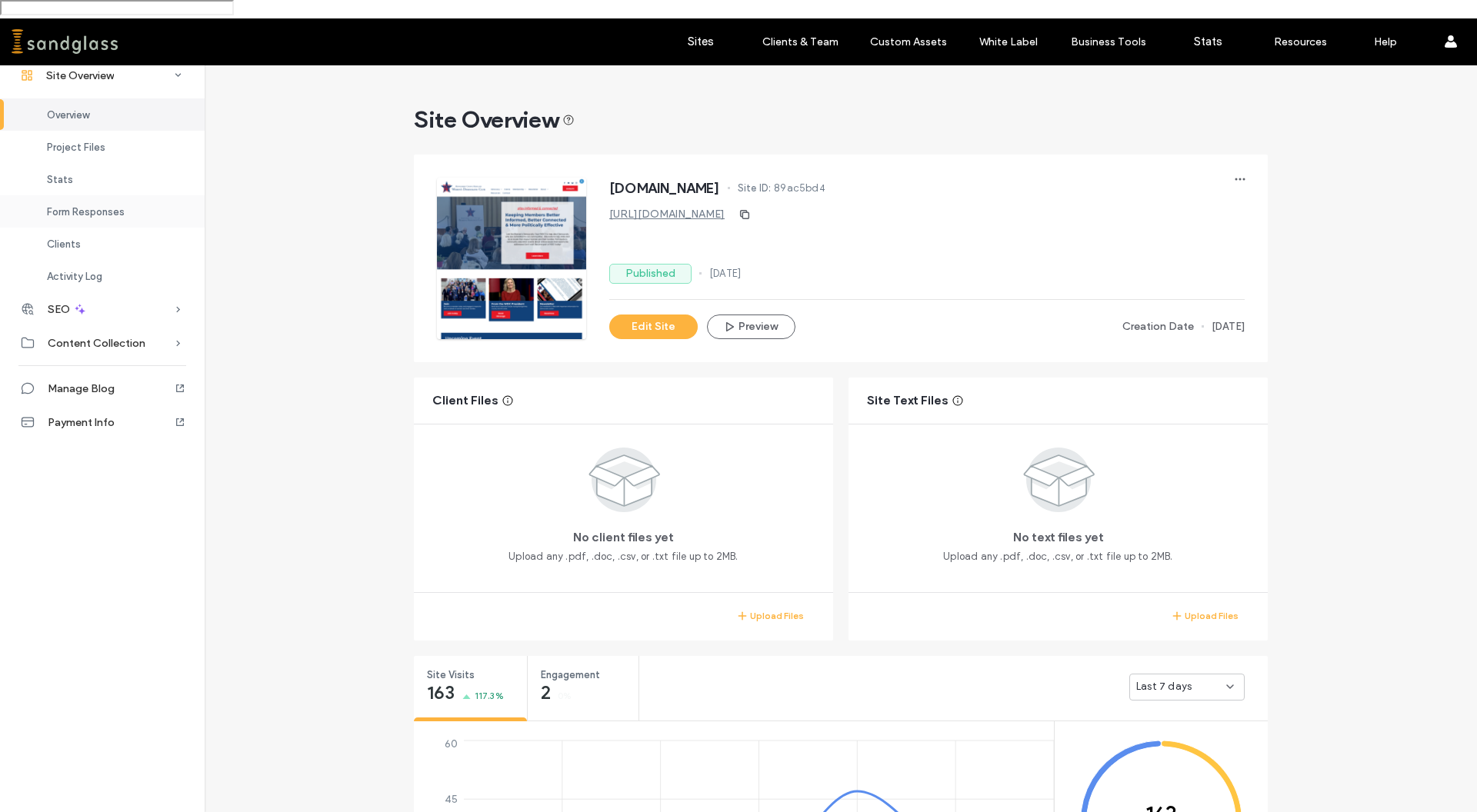
click at [132, 207] on div "Form Responses" at bounding box center [102, 211] width 204 height 32
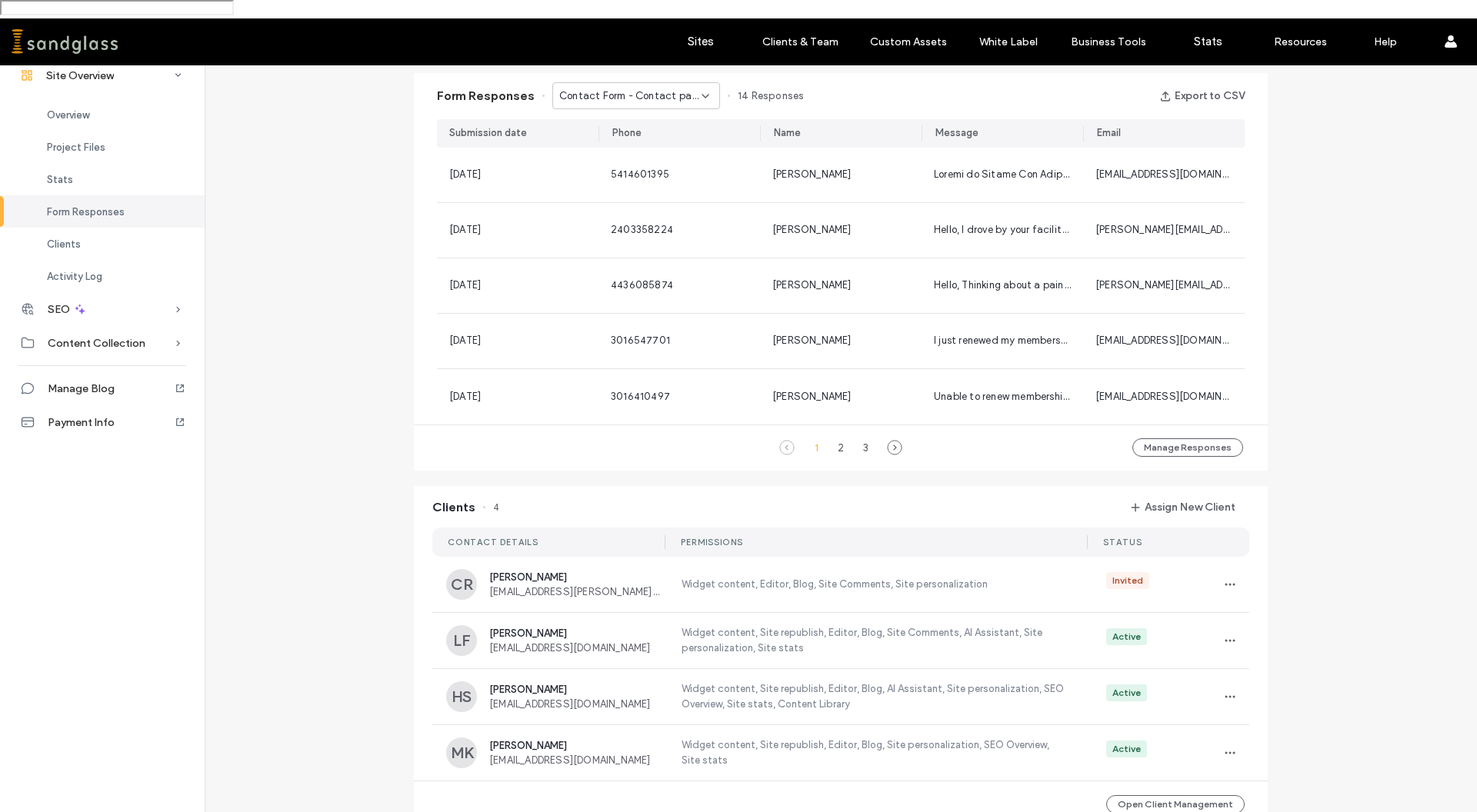
click at [702, 82] on div "Contact Form - Contact page" at bounding box center [636, 95] width 168 height 27
click at [878, 77] on div "Form Responses Contact Form - Contact page 14 Responses Export to CSV" at bounding box center [841, 96] width 854 height 46
click at [894, 440] on icon at bounding box center [895, 448] width 16 height 16
click at [891, 440] on icon at bounding box center [895, 448] width 16 height 16
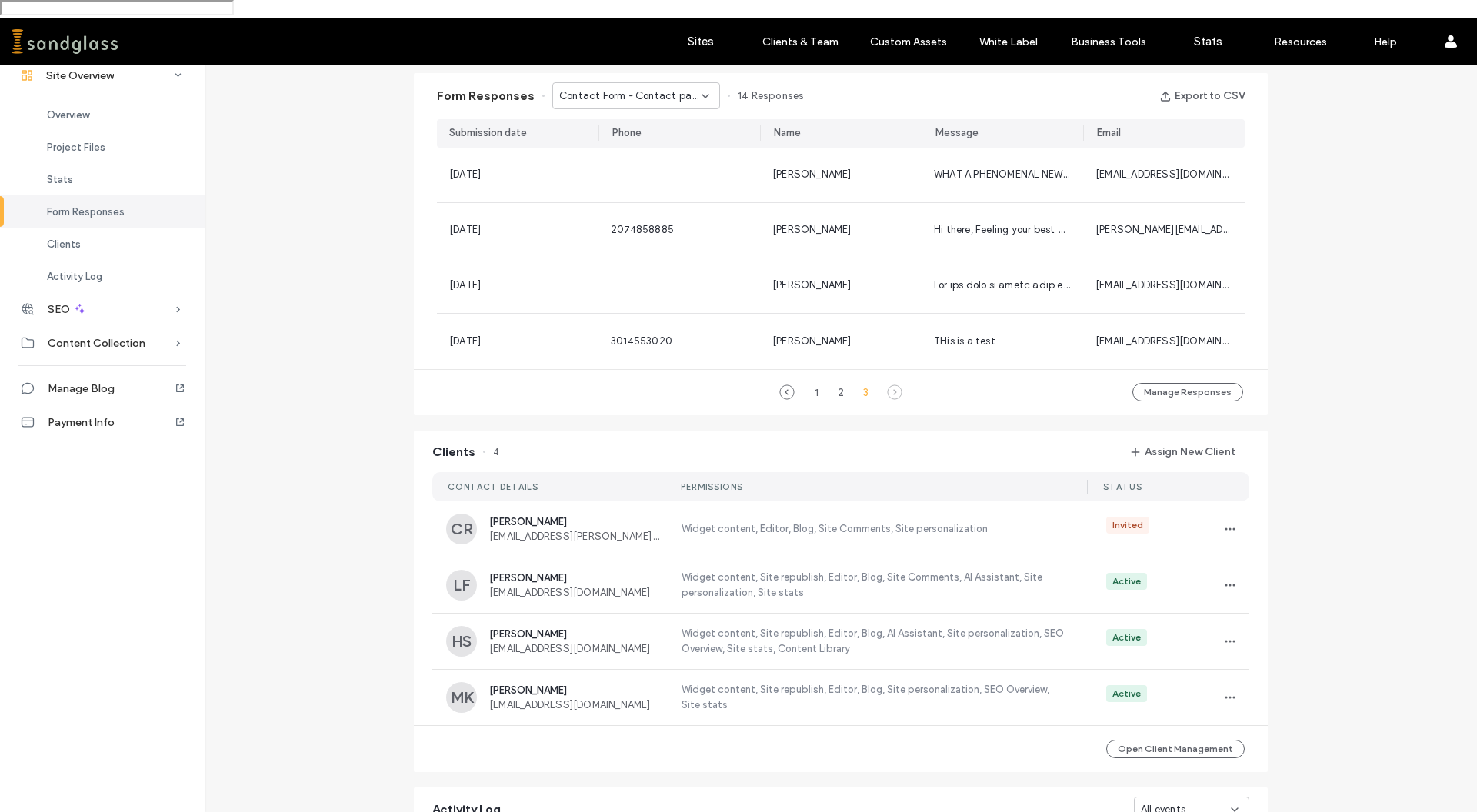
click at [683, 88] on span "Contact Form - Contact page" at bounding box center [630, 95] width 142 height 16
click at [640, 130] on span "Advocacy Volunteer - Volunteer Programs popup" at bounding box center [624, 131] width 148 height 16
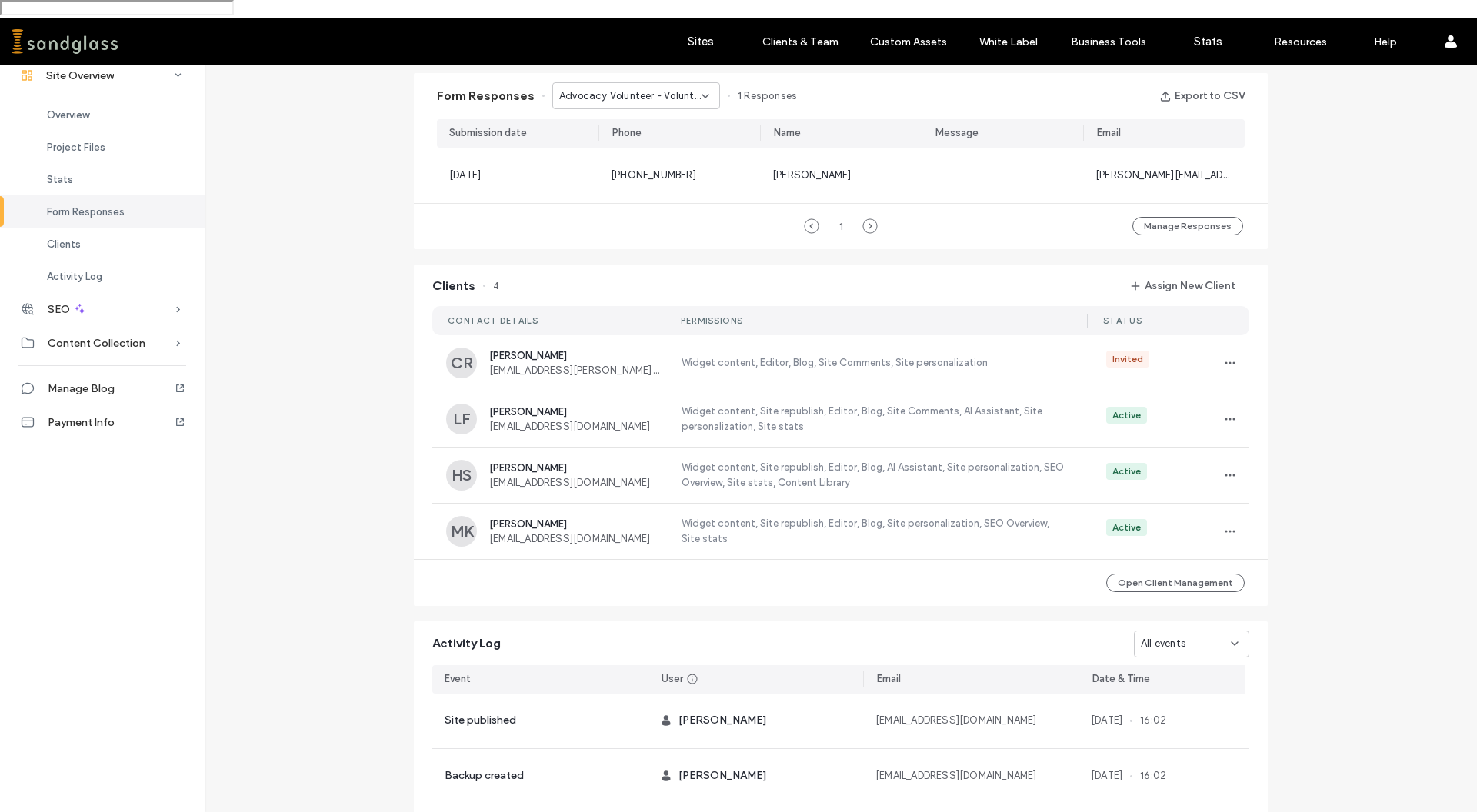
click at [681, 88] on span "Advocacy Volunteer - Volunteer Programs popup" at bounding box center [630, 95] width 142 height 16
click at [651, 151] on span "Advocacy Volunteer - Volunteer Advocacy popup" at bounding box center [624, 158] width 148 height 16
click at [691, 86] on div "Advocacy Volunteer - Volunteer Advocacy popup" at bounding box center [636, 95] width 168 height 27
click at [653, 179] on span "Contact Us - Header/Footer" at bounding box center [617, 185] width 135 height 16
click at [687, 88] on div "Contact Us - Header/Footer" at bounding box center [630, 95] width 142 height 16
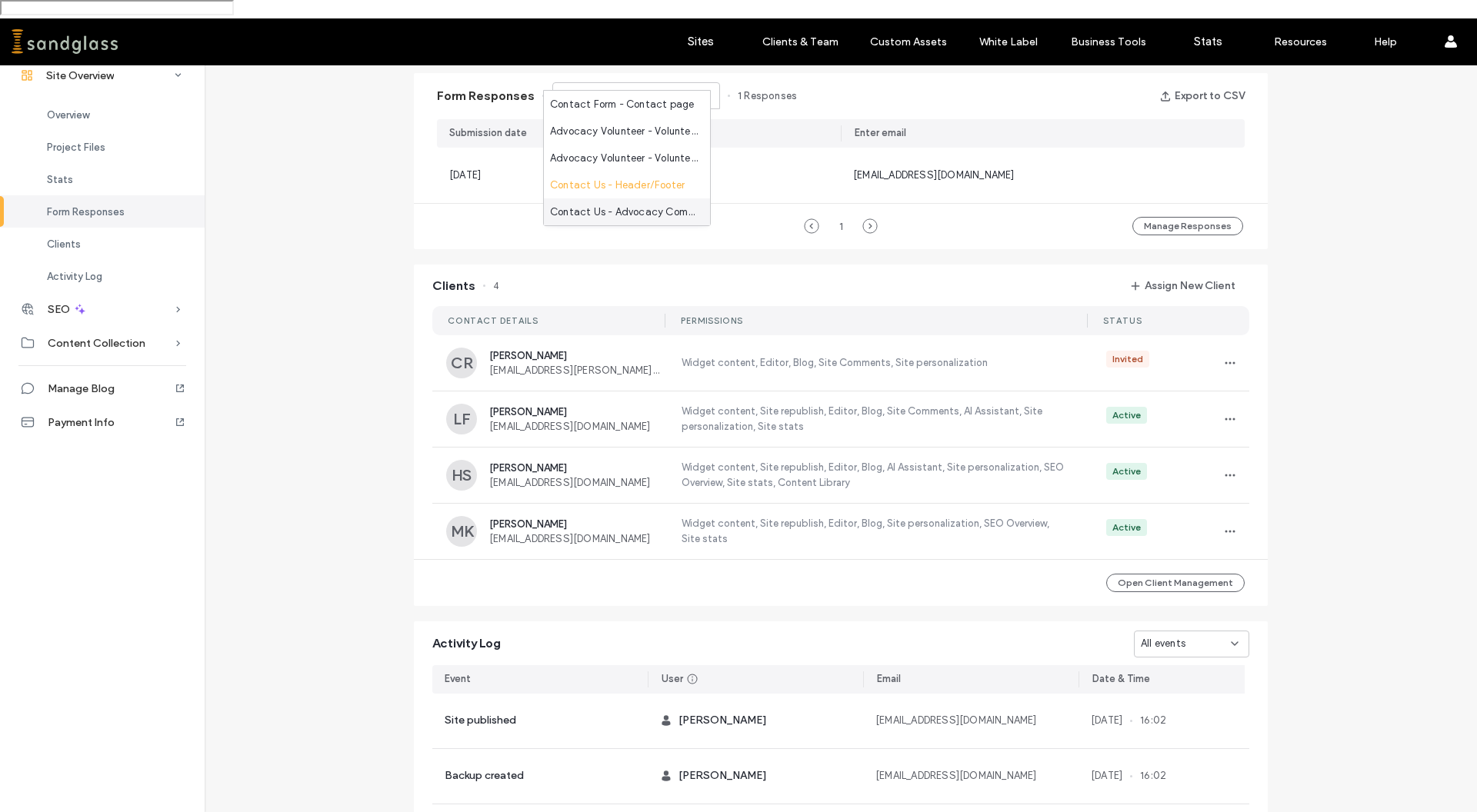
click at [652, 208] on span "Contact Us - Advocacy Committee page" at bounding box center [624, 212] width 148 height 16
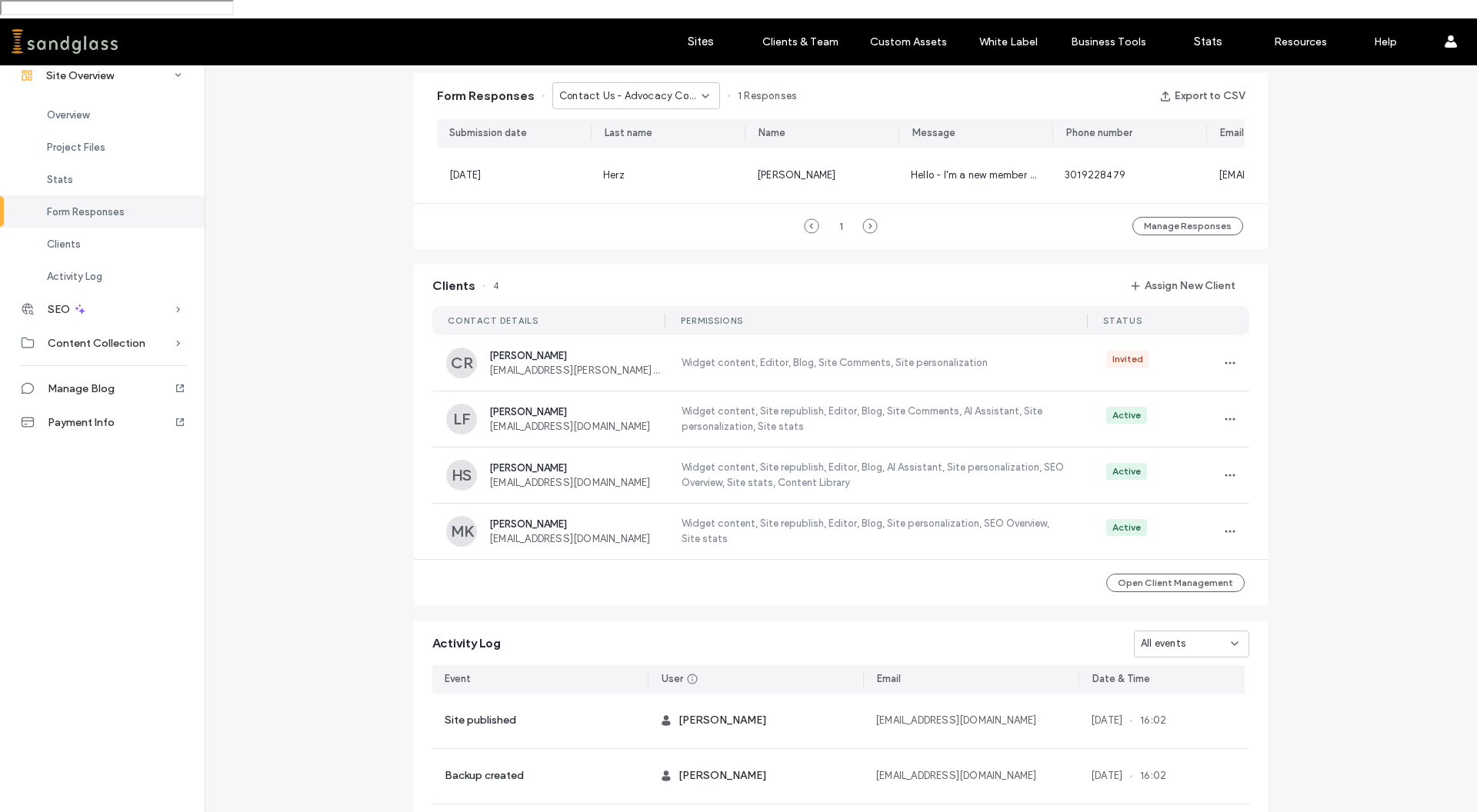
click at [687, 88] on span "Contact Us - Advocacy Committee page" at bounding box center [630, 95] width 142 height 16
click at [668, 94] on div "Contact Form - Contact page" at bounding box center [627, 104] width 166 height 27
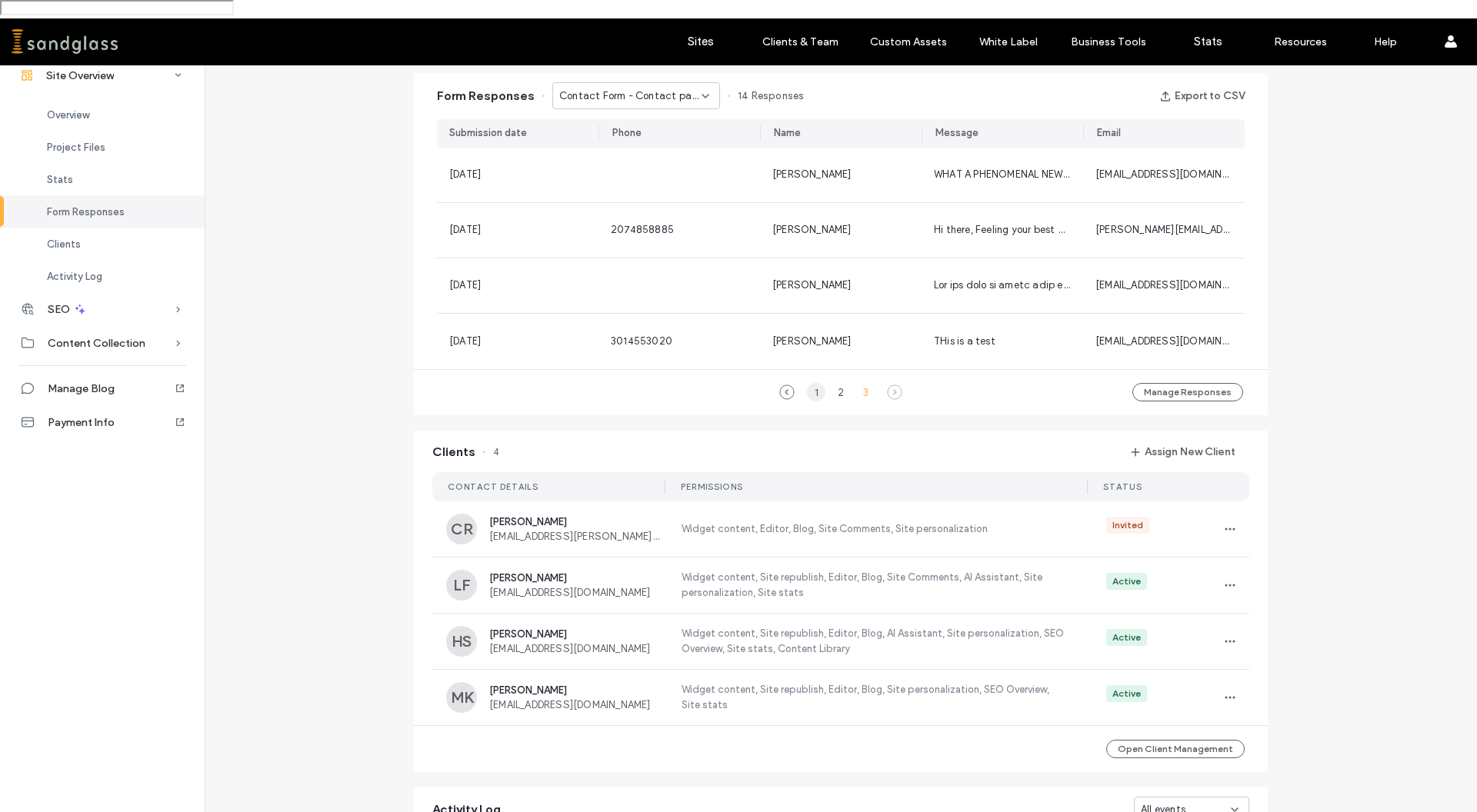
click at [807, 383] on div "1" at bounding box center [816, 392] width 18 height 18
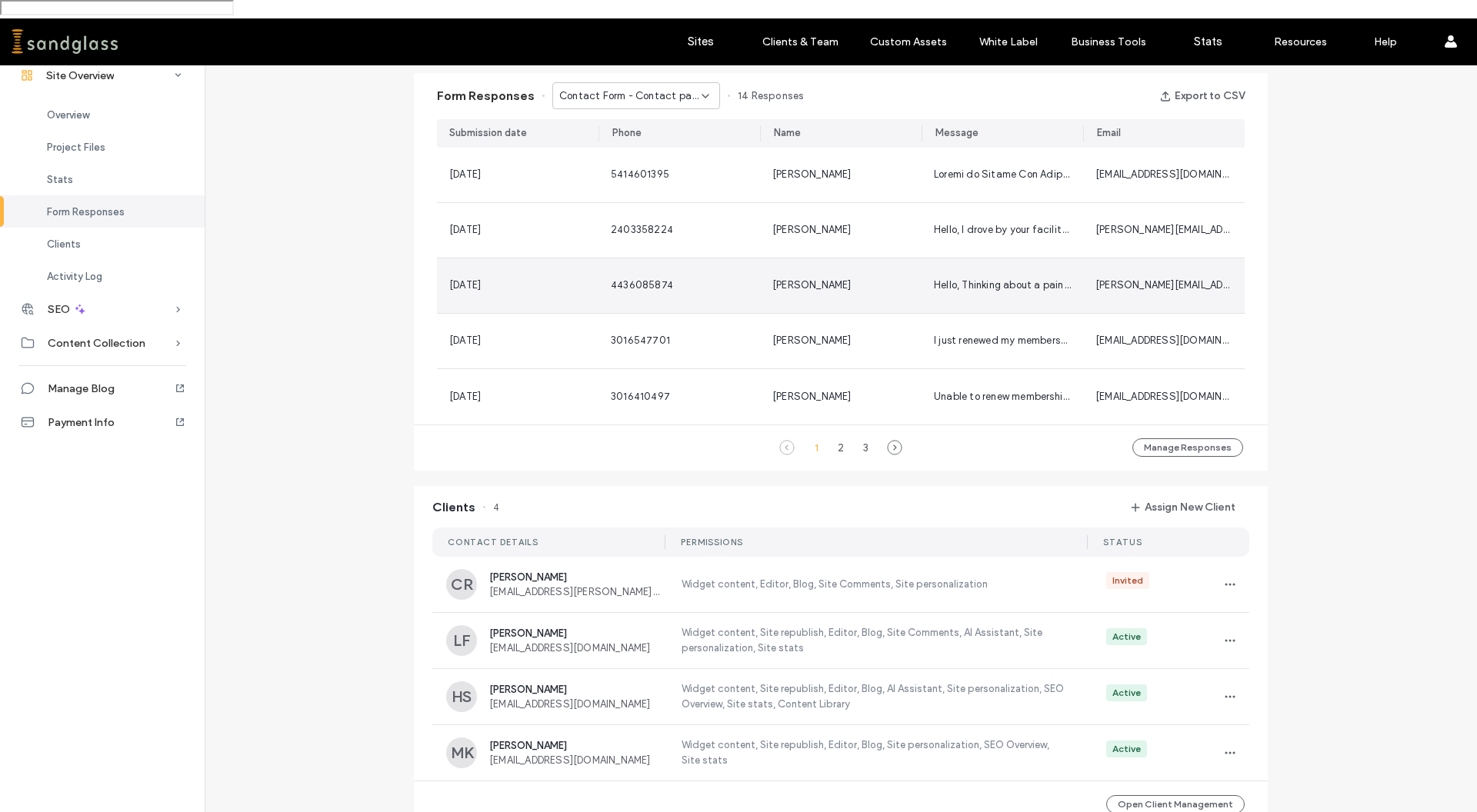
click at [656, 279] on span "4436085874" at bounding box center [641, 285] width 62 height 12
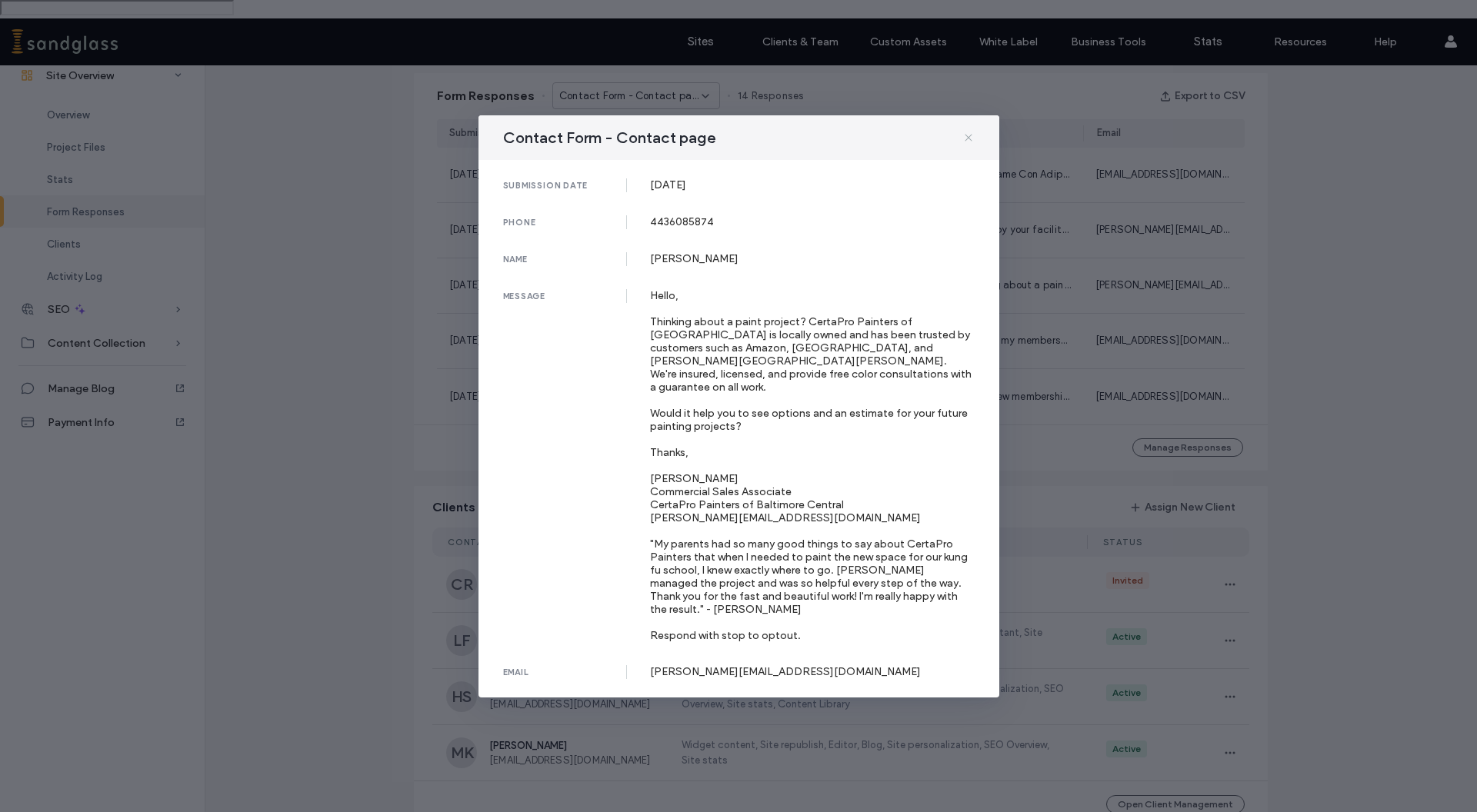
click at [967, 144] on icon at bounding box center [968, 137] width 12 height 12
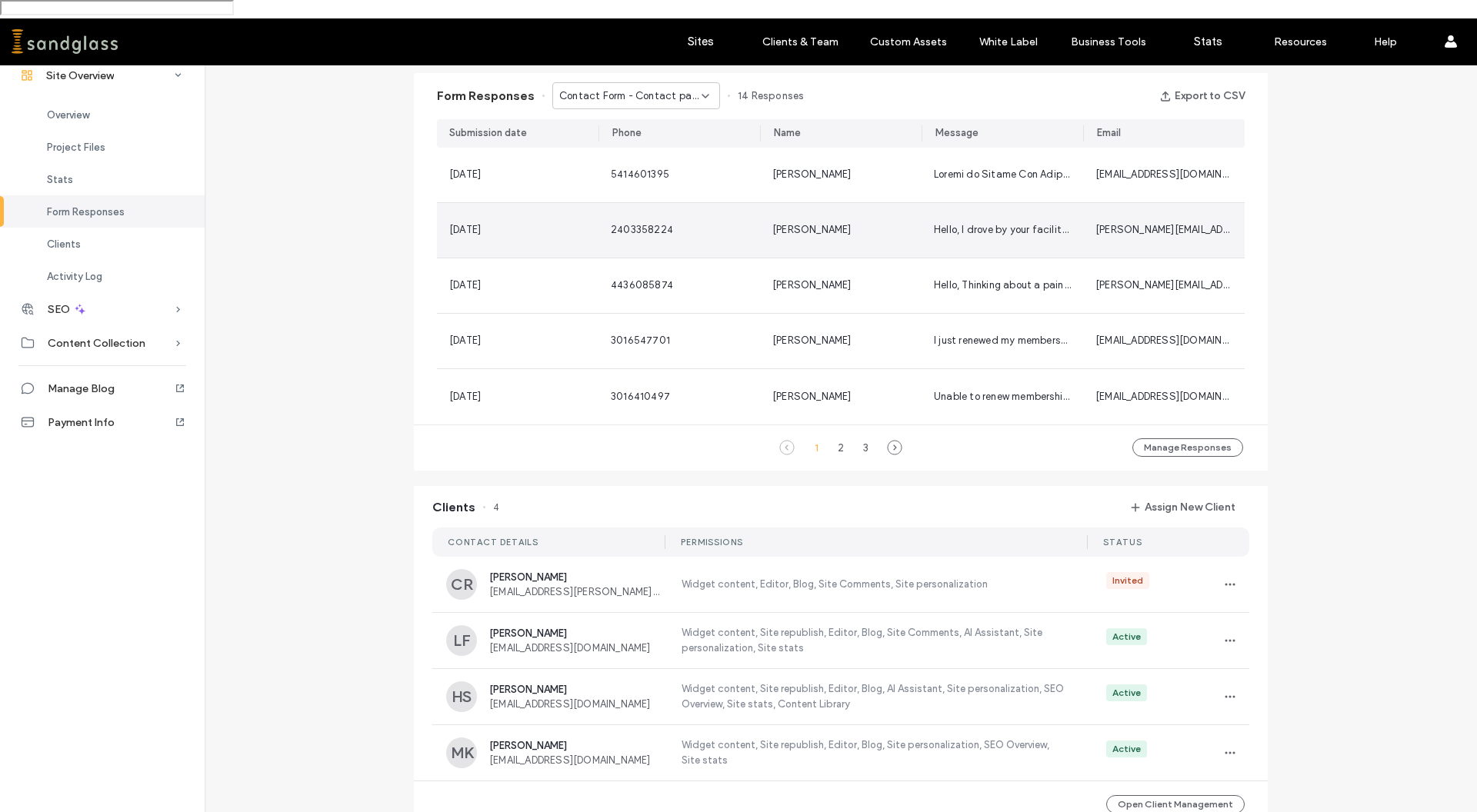
click at [782, 223] on span "[PERSON_NAME]" at bounding box center [812, 229] width 79 height 12
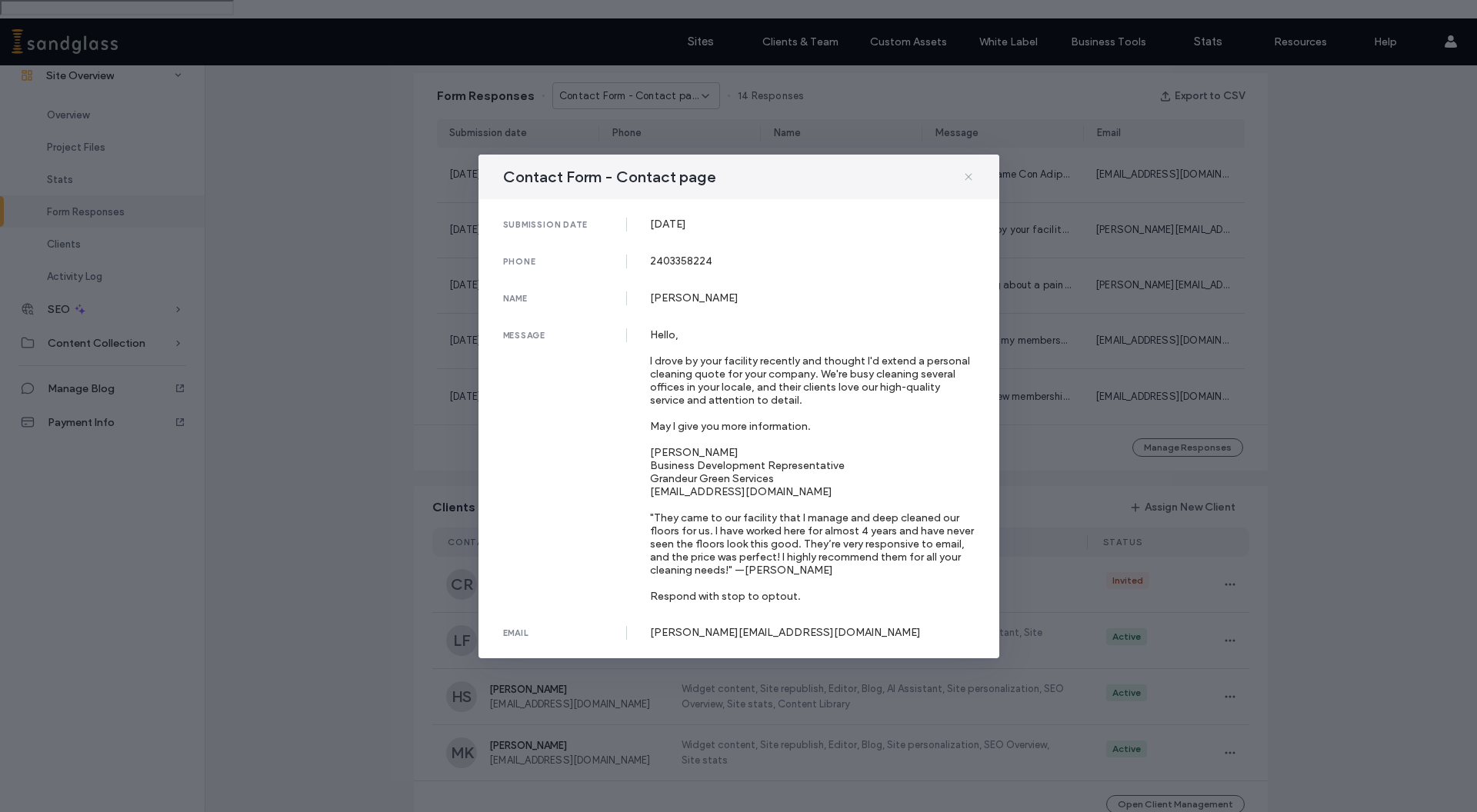
click at [963, 171] on icon at bounding box center [968, 177] width 12 height 12
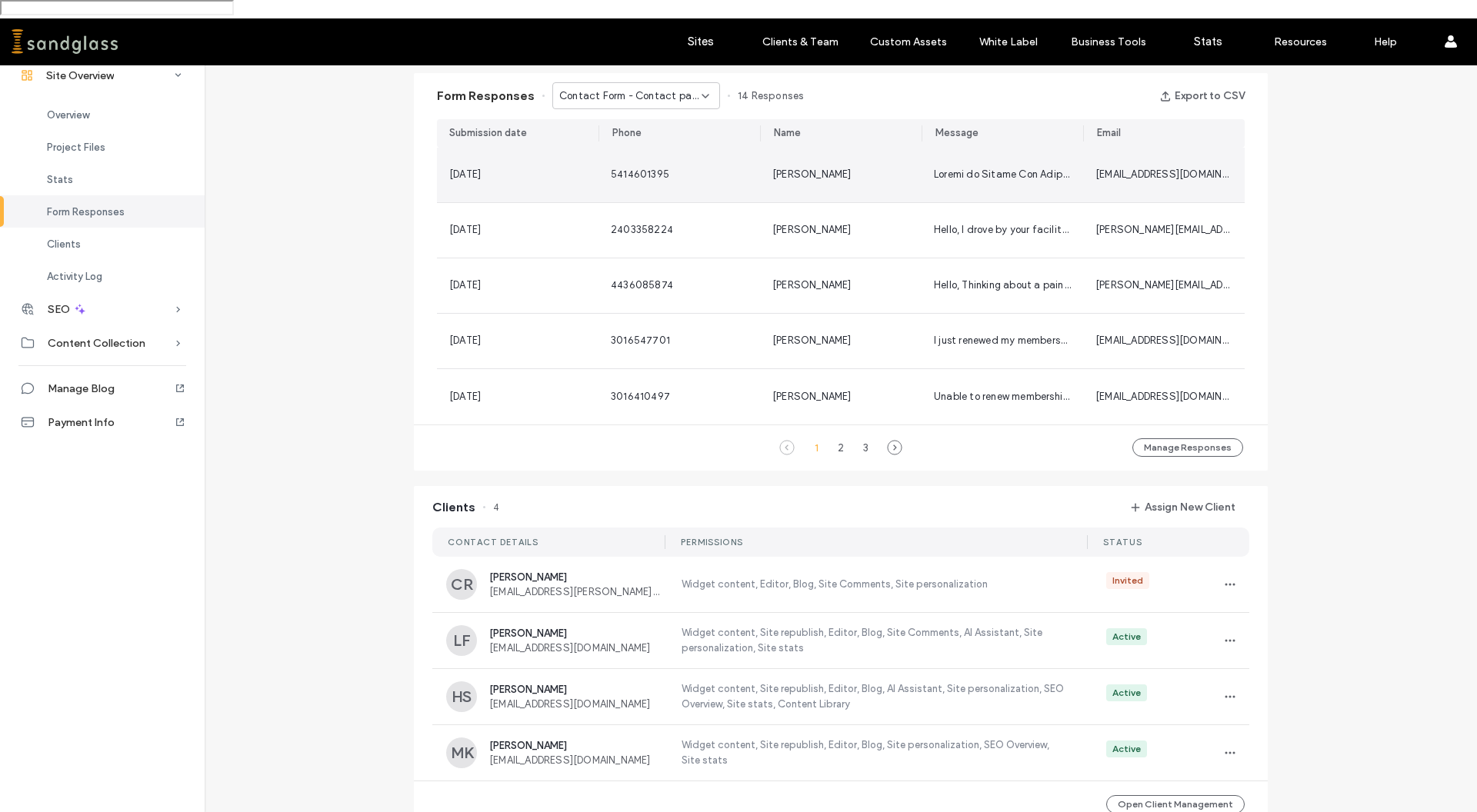
click at [805, 169] on span "[PERSON_NAME]" at bounding box center [812, 174] width 79 height 12
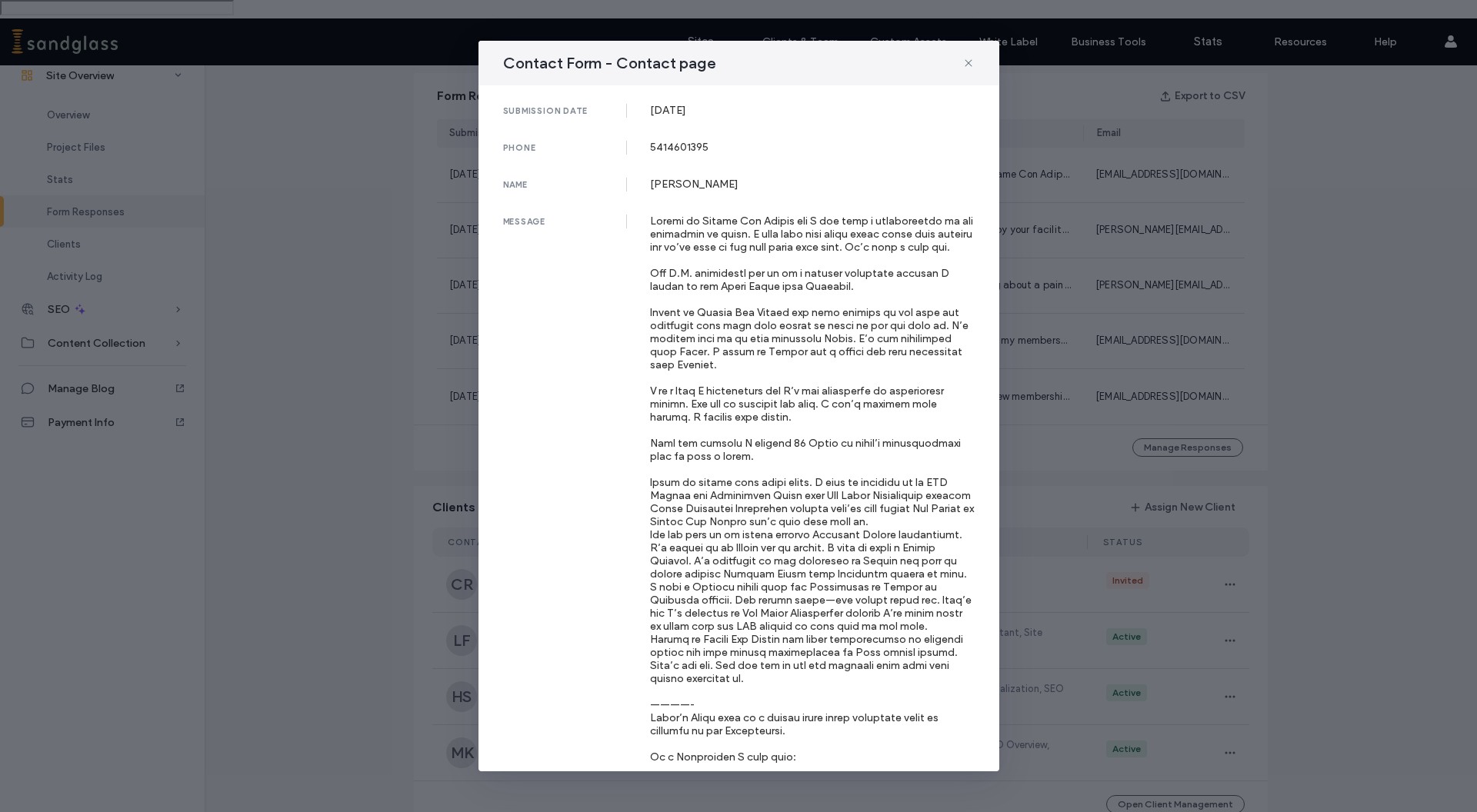
click at [977, 67] on div "Contact Form - Contact page" at bounding box center [738, 63] width 521 height 45
click at [967, 69] on span at bounding box center [968, 63] width 12 height 20
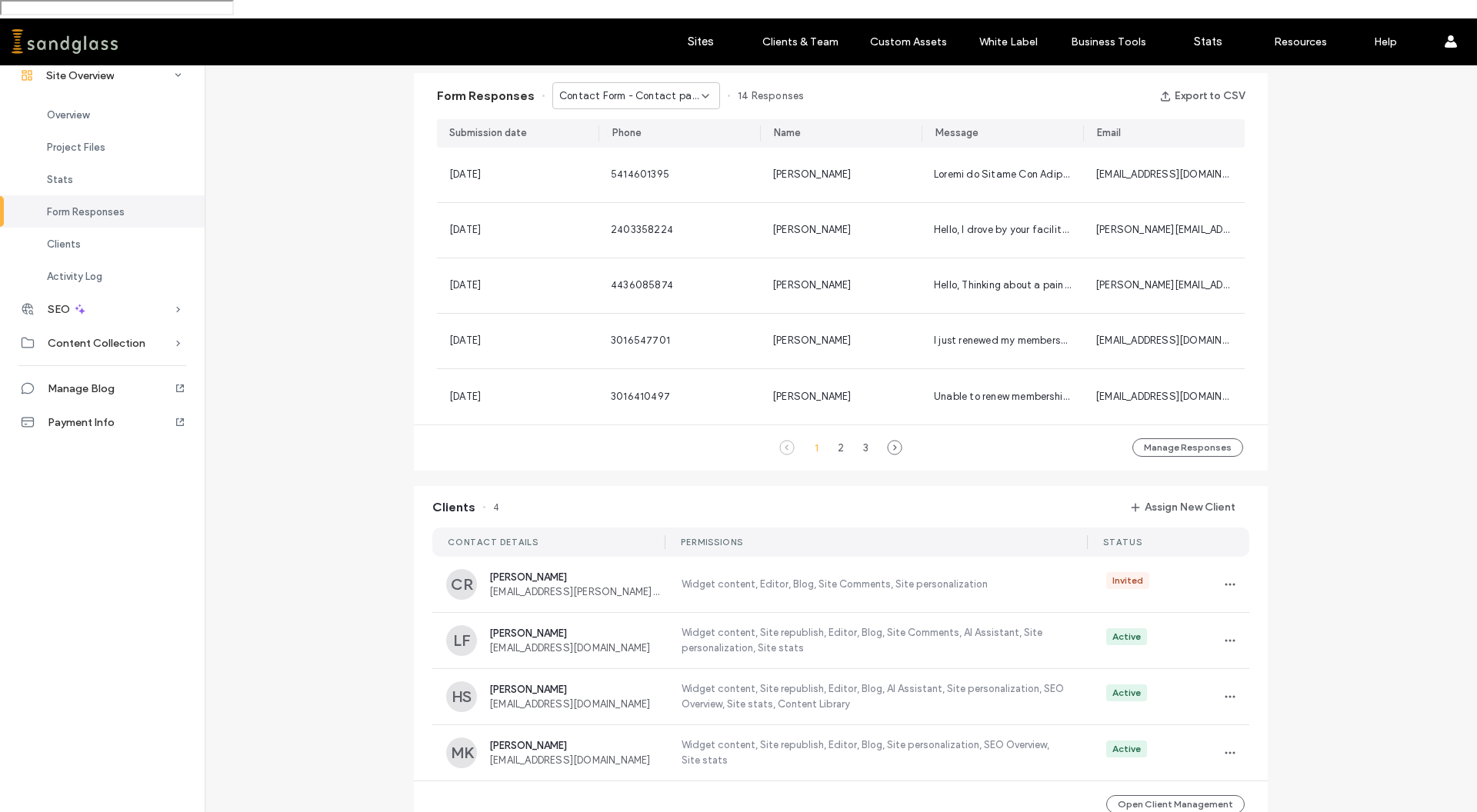
click at [640, 88] on span "Contact Form - Contact page" at bounding box center [630, 95] width 142 height 16
click at [601, 192] on span "Contact Us - Header/Footer" at bounding box center [617, 185] width 135 height 16
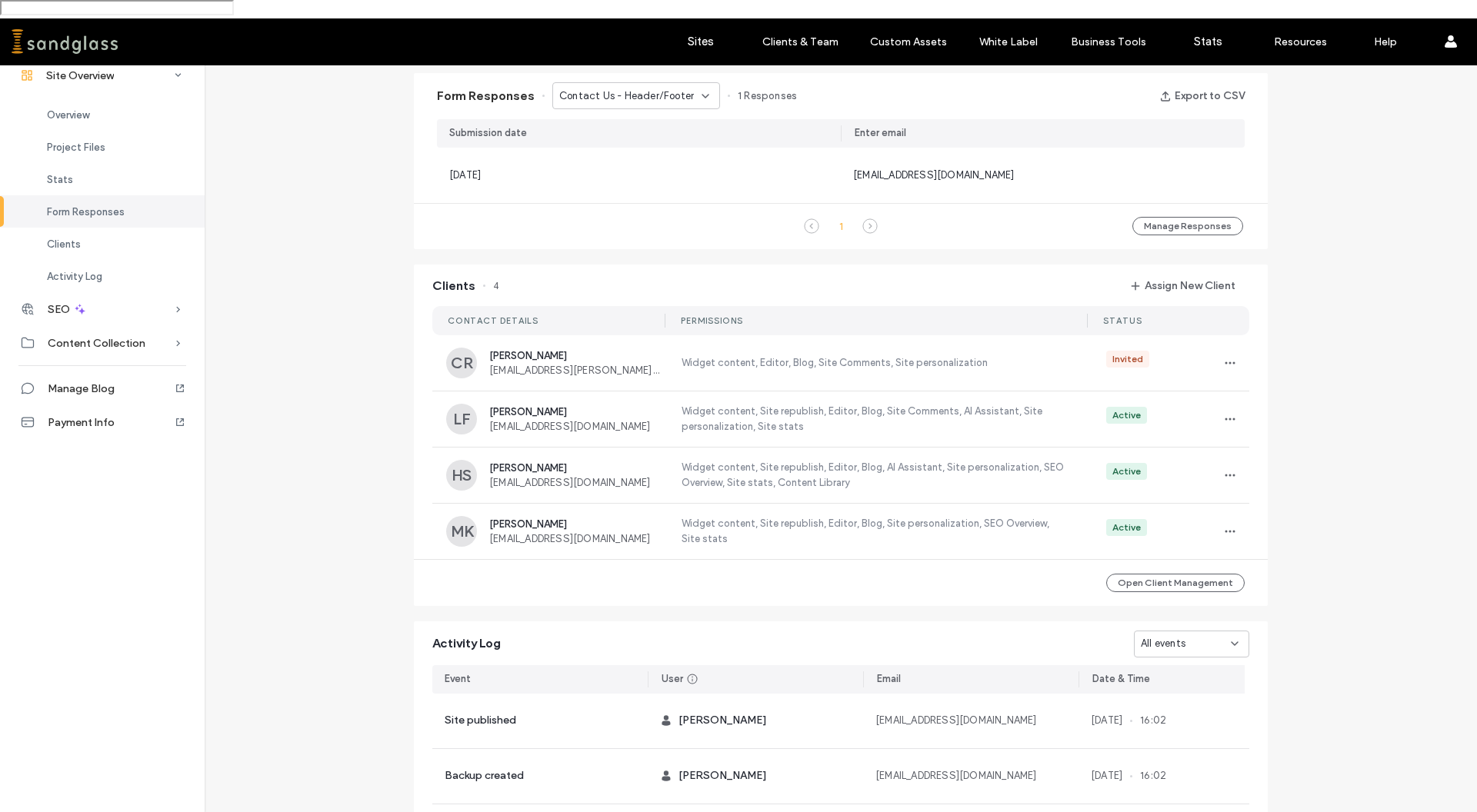
click at [664, 88] on span "Contact Us - Header/Footer" at bounding box center [626, 95] width 135 height 16
click at [611, 206] on span "Contact Us - Advocacy Committee page" at bounding box center [624, 212] width 148 height 16
click at [91, 32] on div at bounding box center [99, 42] width 174 height 25
